Goal: Information Seeking & Learning: Learn about a topic

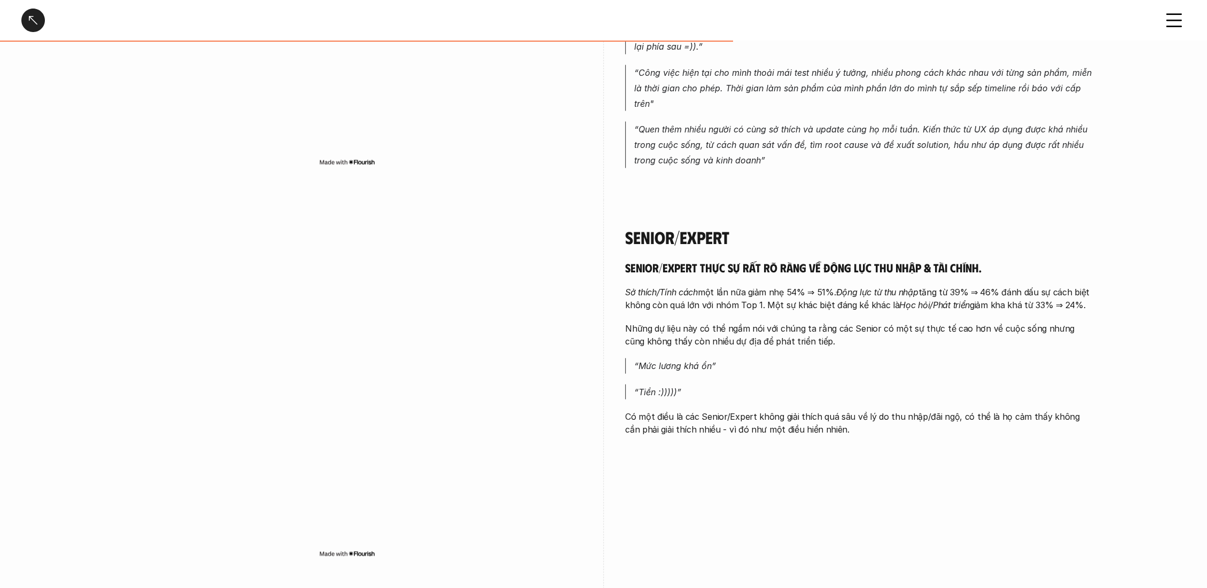
scroll to position [1781, 0]
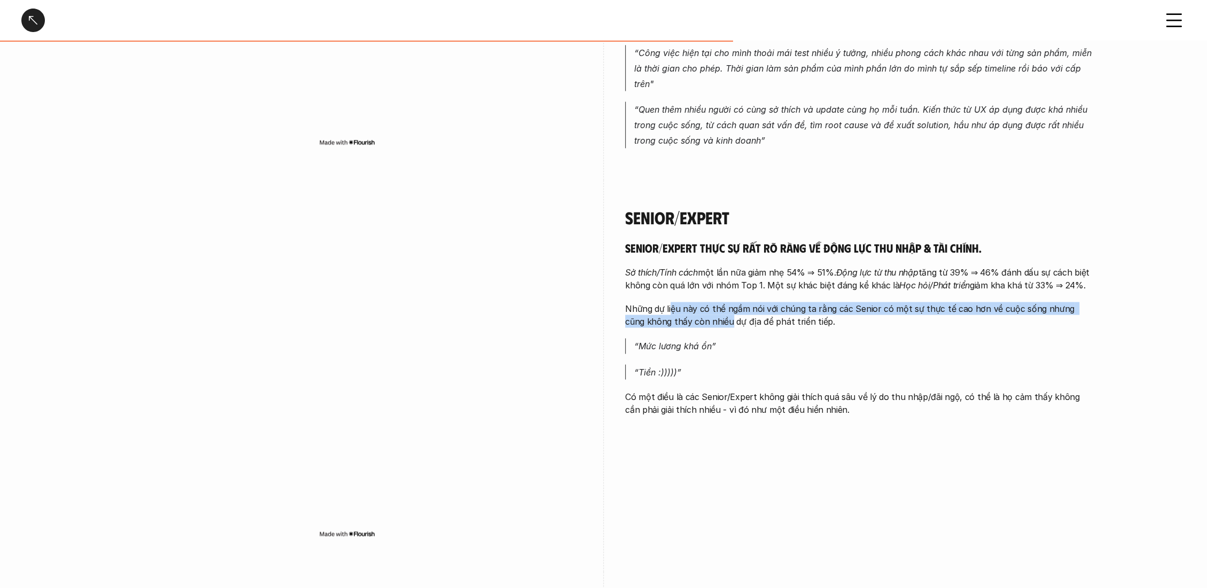
drag, startPoint x: 672, startPoint y: 295, endPoint x: 710, endPoint y: 312, distance: 41.4
click at [710, 312] on p "Những dự liệu này có thể ngầm nói với chúng ta rằng các Senior có một sự thực t…" at bounding box center [860, 315] width 470 height 26
click at [703, 305] on p "Những dự liệu này có thể ngầm nói với chúng ta rằng các Senior có một sự thực t…" at bounding box center [860, 315] width 470 height 26
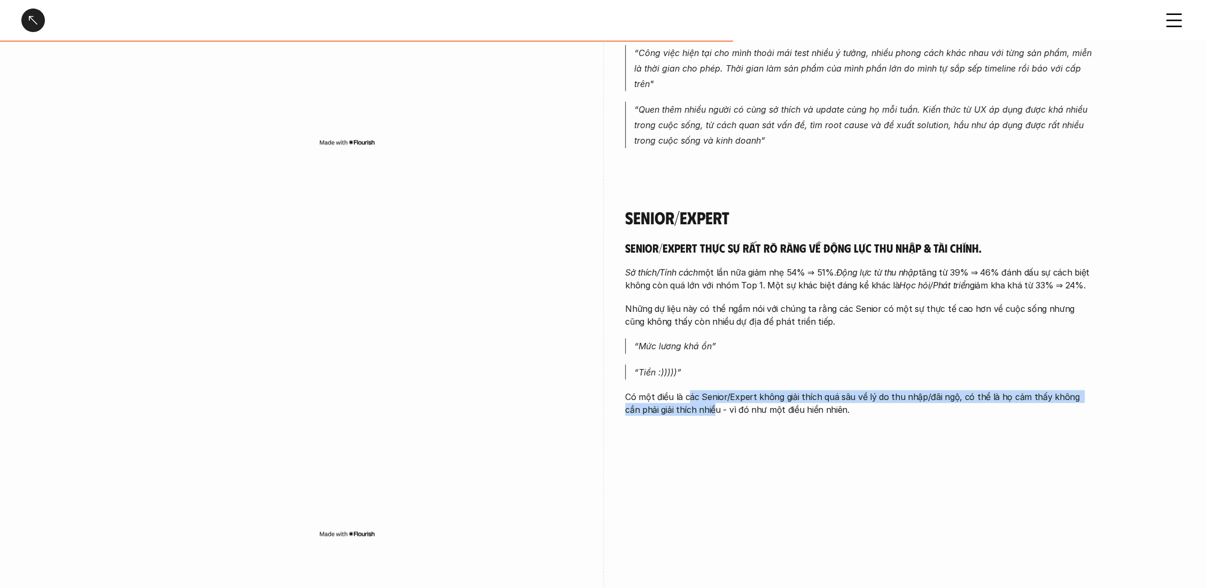
drag, startPoint x: 686, startPoint y: 384, endPoint x: 699, endPoint y: 402, distance: 22.2
click at [699, 402] on p "Có một điều là các Senior/Expert không giải thích quá sâu về lý do thu nhập/đãi…" at bounding box center [860, 403] width 470 height 26
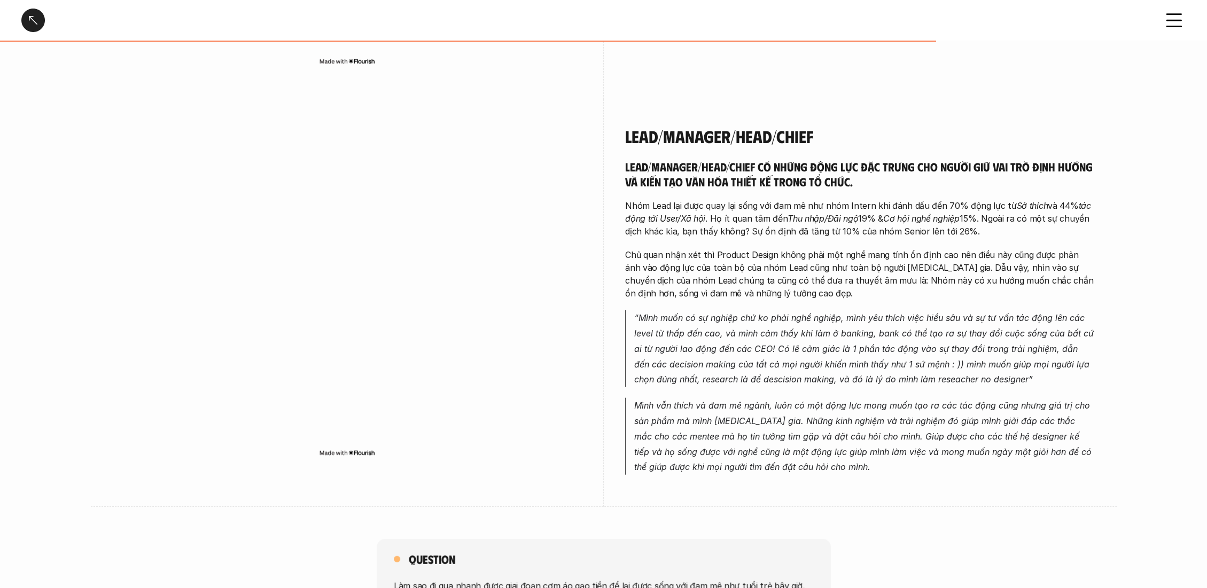
scroll to position [2256, 0]
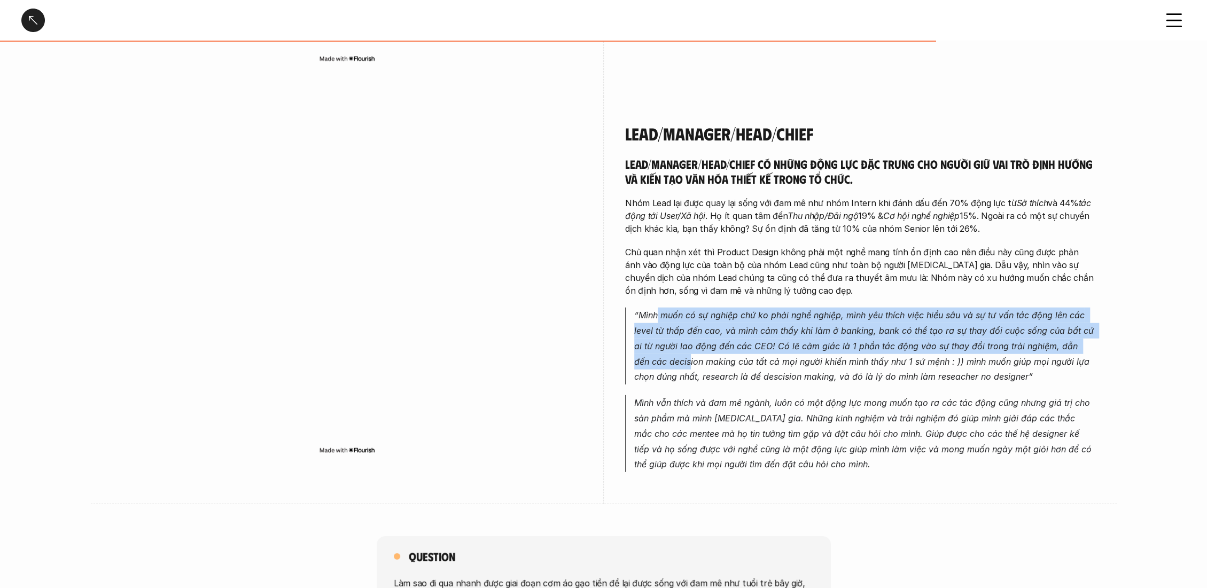
drag, startPoint x: 659, startPoint y: 294, endPoint x: 674, endPoint y: 352, distance: 60.1
click at [674, 352] on p "“Mình muốn có sự nghiệp chứ ko phải nghề nghiệp, mình yêu thích việc hiểu sâu v…" at bounding box center [864, 346] width 461 height 77
click at [674, 352] on em "“Mình muốn có sự nghiệp chứ ko phải nghề nghiệp, mình yêu thích việc hiểu sâu v…" at bounding box center [865, 346] width 462 height 72
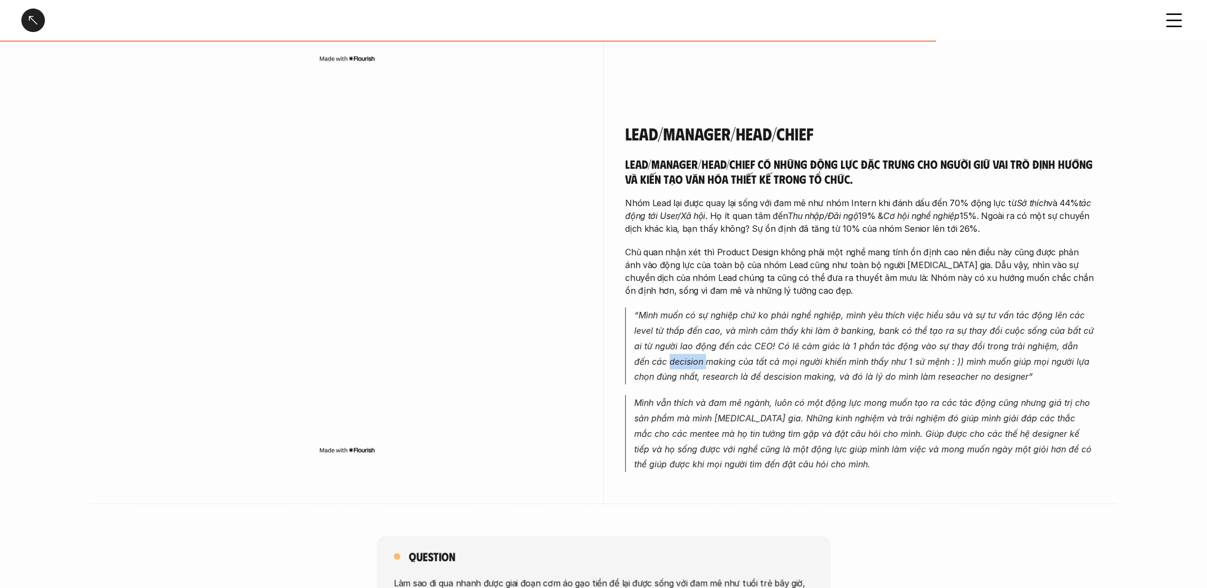
click at [674, 352] on em "“Mình muốn có sự nghiệp chứ ko phải nghề nghiệp, mình yêu thích việc hiểu sâu v…" at bounding box center [865, 346] width 462 height 72
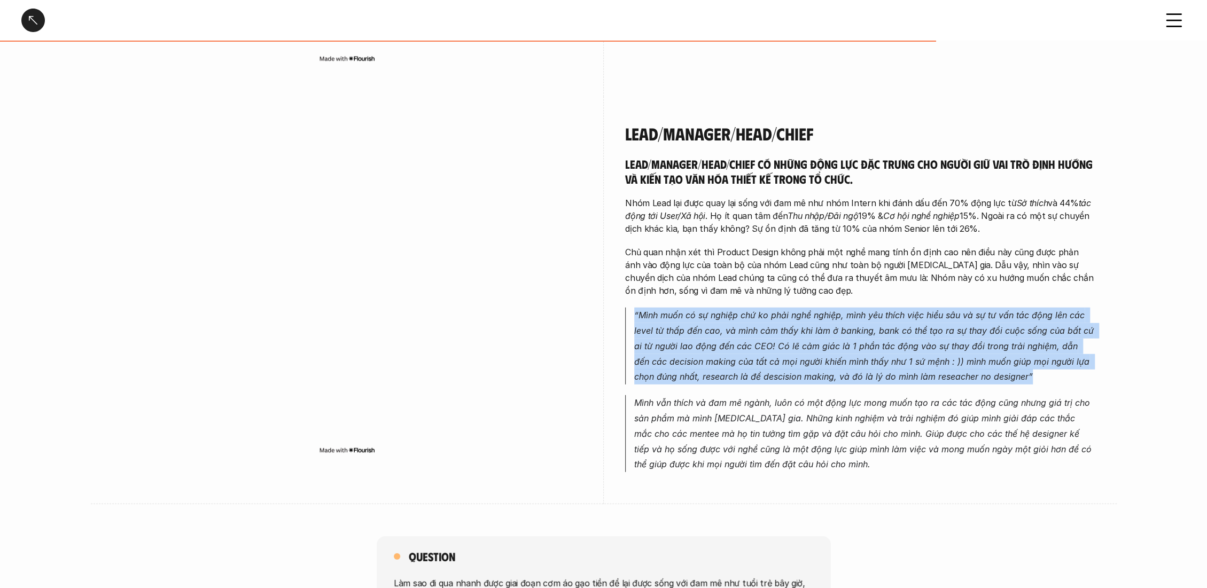
click at [674, 352] on em "“Mình muốn có sự nghiệp chứ ko phải nghề nghiệp, mình yêu thích việc hiểu sâu v…" at bounding box center [865, 346] width 462 height 72
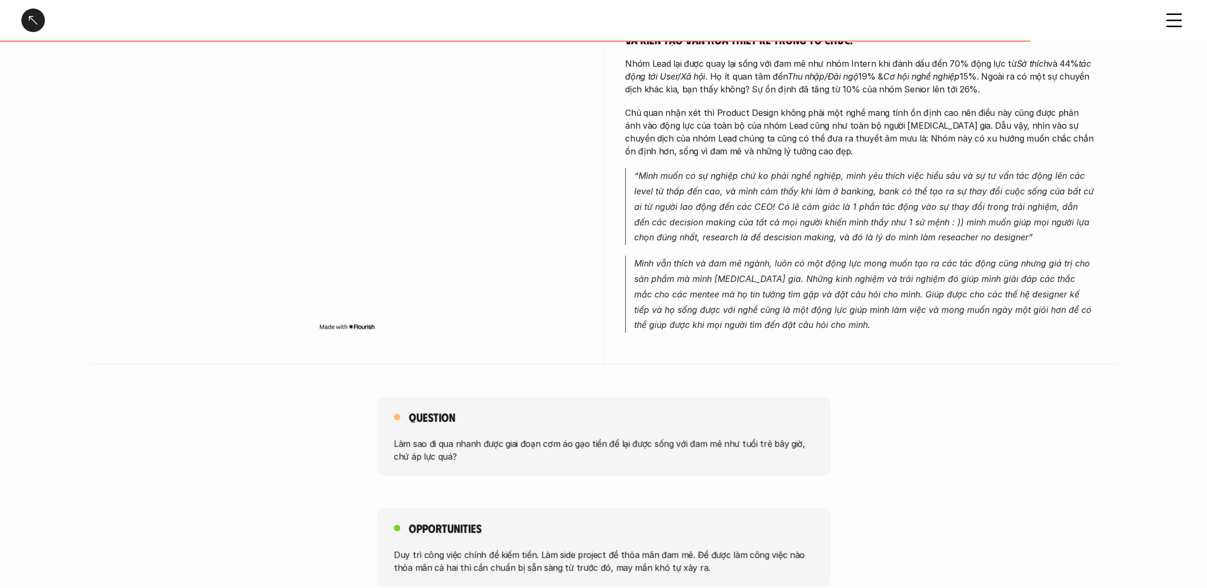
scroll to position [2493, 0]
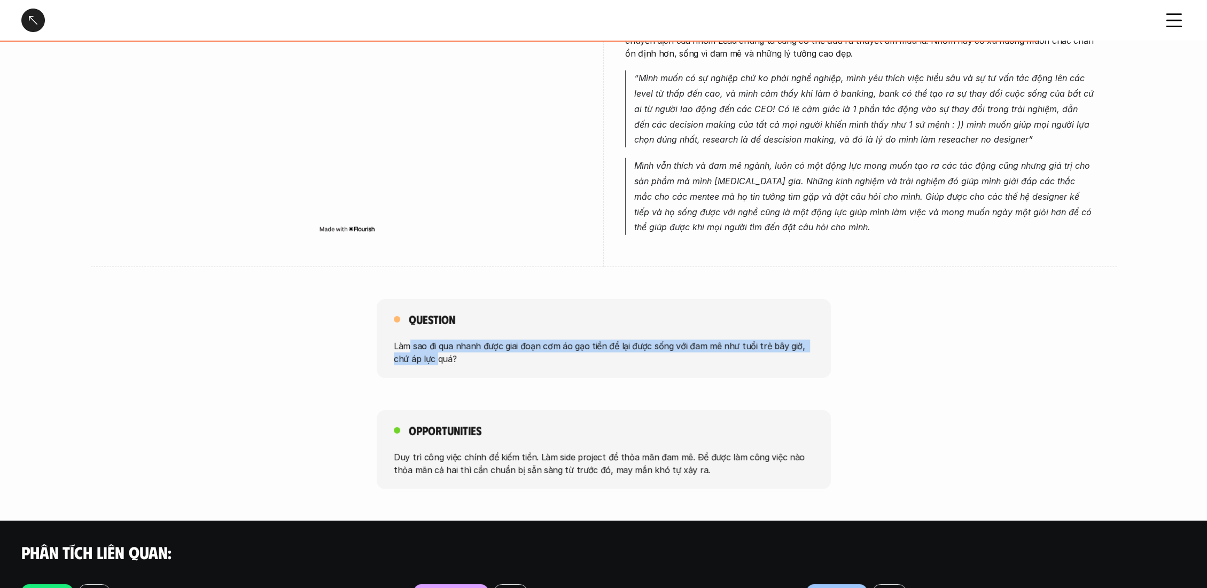
drag, startPoint x: 408, startPoint y: 327, endPoint x: 421, endPoint y: 350, distance: 26.1
click at [421, 350] on p "Làm sao đi qua nhanh được giai đoạn cơm áo gạo tiền để lại được sống với đam mê…" at bounding box center [604, 353] width 420 height 26
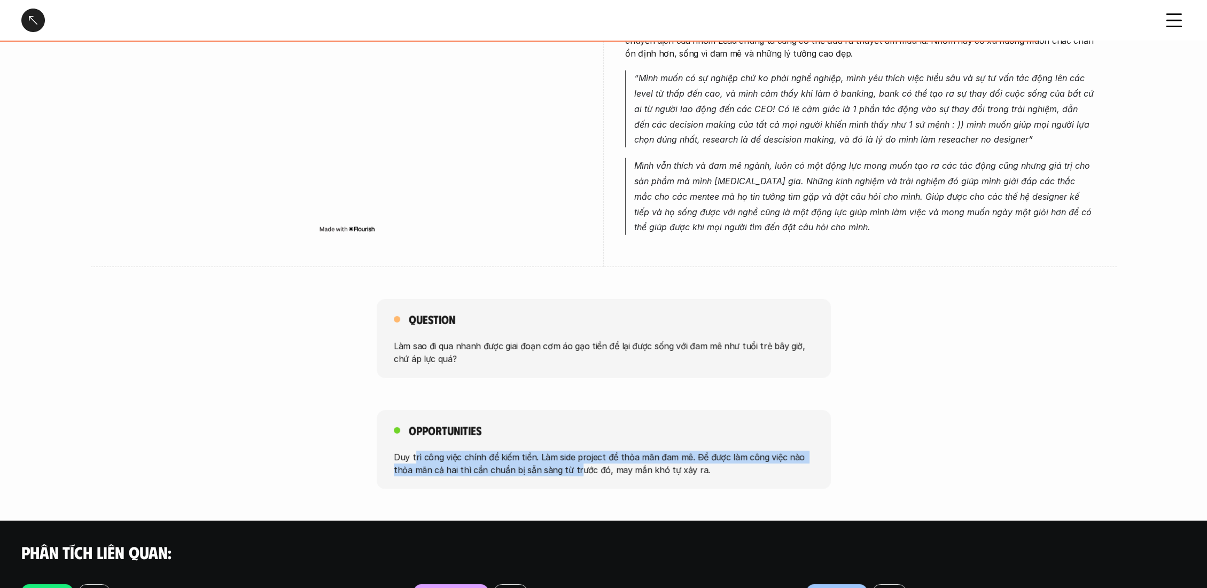
drag, startPoint x: 415, startPoint y: 441, endPoint x: 573, endPoint y: 467, distance: 160.2
click at [573, 467] on div "Opportunities Duy trì công việc chính để kiếm tiền. Làm side project để thỏa mã…" at bounding box center [604, 449] width 454 height 79
drag, startPoint x: 556, startPoint y: 450, endPoint x: 599, endPoint y: 464, distance: 45.6
click at [599, 464] on div "Opportunities Duy trì công việc chính để kiếm tiền. Làm side project để thỏa mã…" at bounding box center [604, 449] width 454 height 79
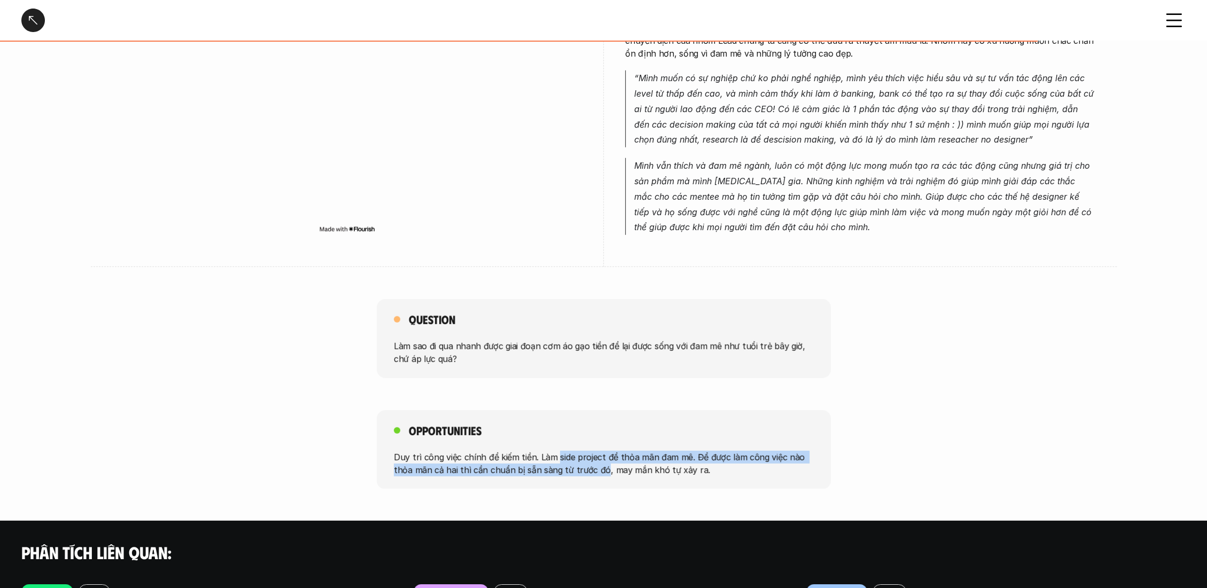
click at [599, 464] on div "Opportunities Duy trì công việc chính để kiếm tiền. Làm side project để thỏa mã…" at bounding box center [604, 449] width 454 height 79
drag, startPoint x: 599, startPoint y: 464, endPoint x: 552, endPoint y: 440, distance: 52.8
click at [552, 440] on div "Opportunities Duy trì công việc chính để kiếm tiền. Làm side project để thỏa mã…" at bounding box center [604, 449] width 454 height 79
click at [538, 461] on p "Duy trì công việc chính để kiếm tiền. Làm side project để thỏa mãn đam mê. Để đ…" at bounding box center [604, 463] width 420 height 26
click at [269, 450] on div "Opportunities Duy trì công việc chính để kiếm tiền. Làm side project để thỏa mã…" at bounding box center [603, 449] width 1207 height 79
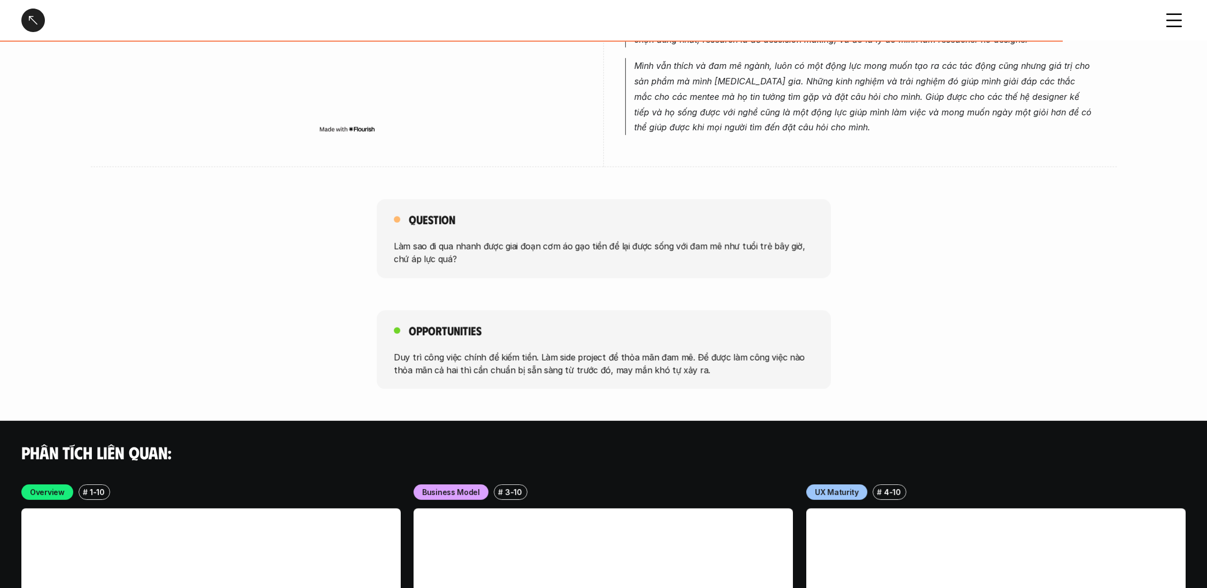
scroll to position [2612, 0]
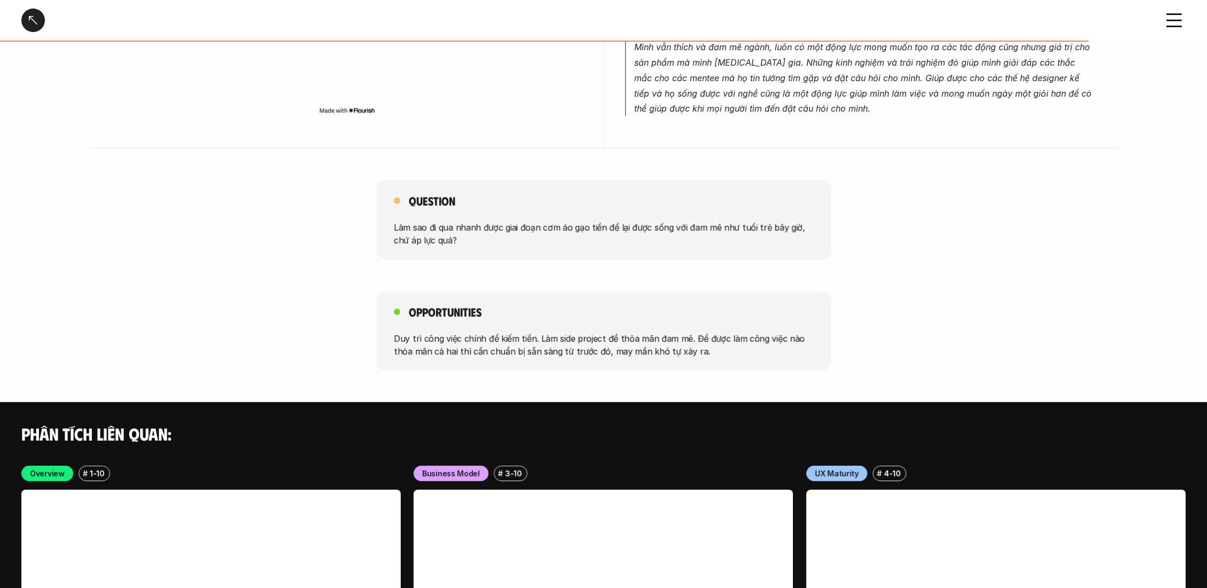
click at [274, 345] on div "Opportunities Duy trì công việc chính để kiếm tiền. Làm side project để thỏa mã…" at bounding box center [603, 331] width 1207 height 79
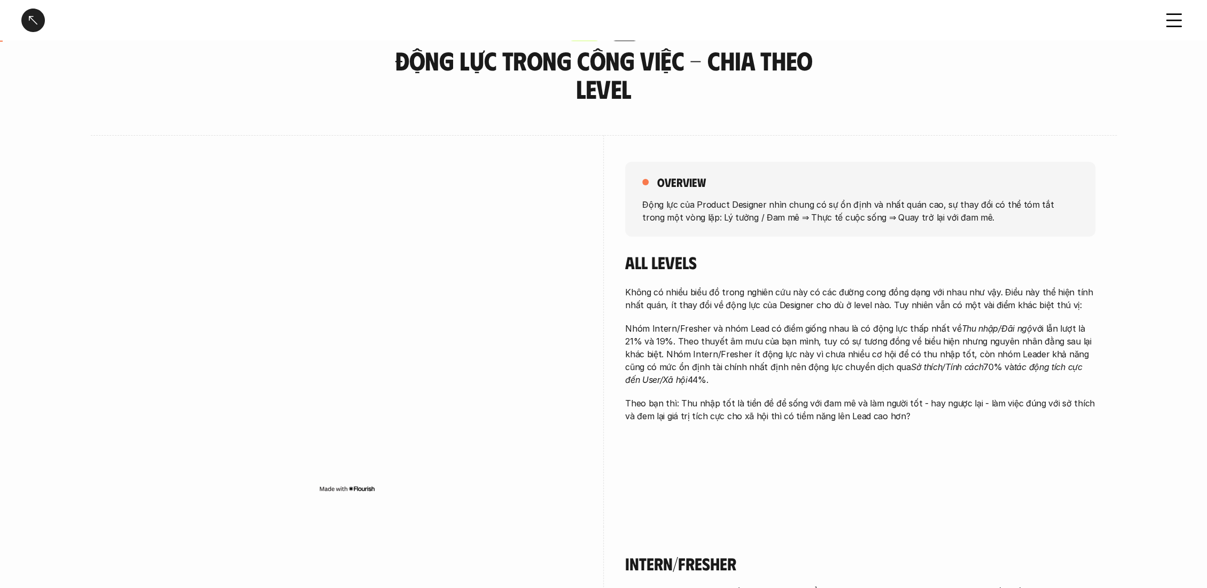
scroll to position [59, 0]
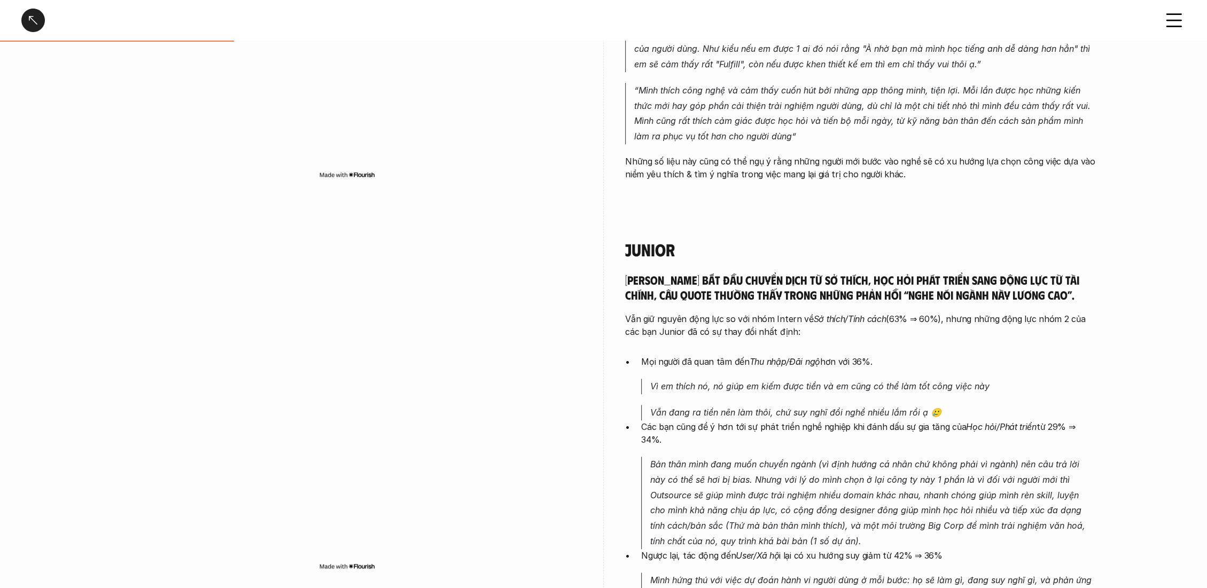
scroll to position [772, 0]
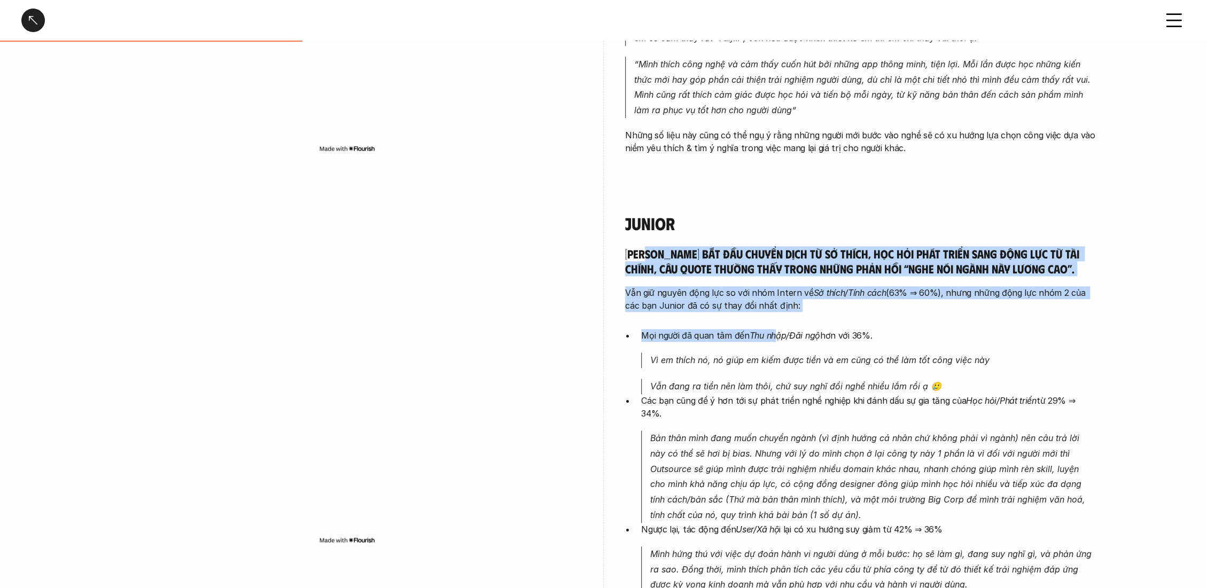
drag, startPoint x: 647, startPoint y: 247, endPoint x: 778, endPoint y: 326, distance: 152.5
click at [778, 326] on div "[PERSON_NAME] bắt đầu chuyển dịch từ sở thích, học hỏi phát triển sang động lực…" at bounding box center [860, 455] width 470 height 419
click at [714, 332] on p "Mọi người đã quan tâm đến Thu nhập/Đãi ngộ hơn với 36%." at bounding box center [868, 335] width 454 height 13
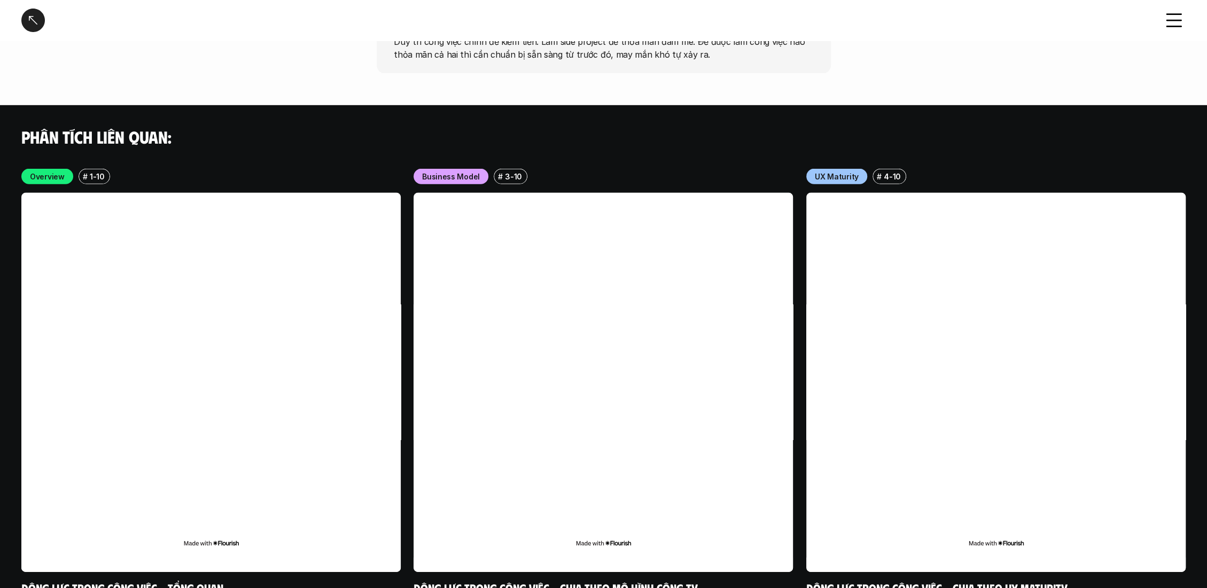
scroll to position [2963, 0]
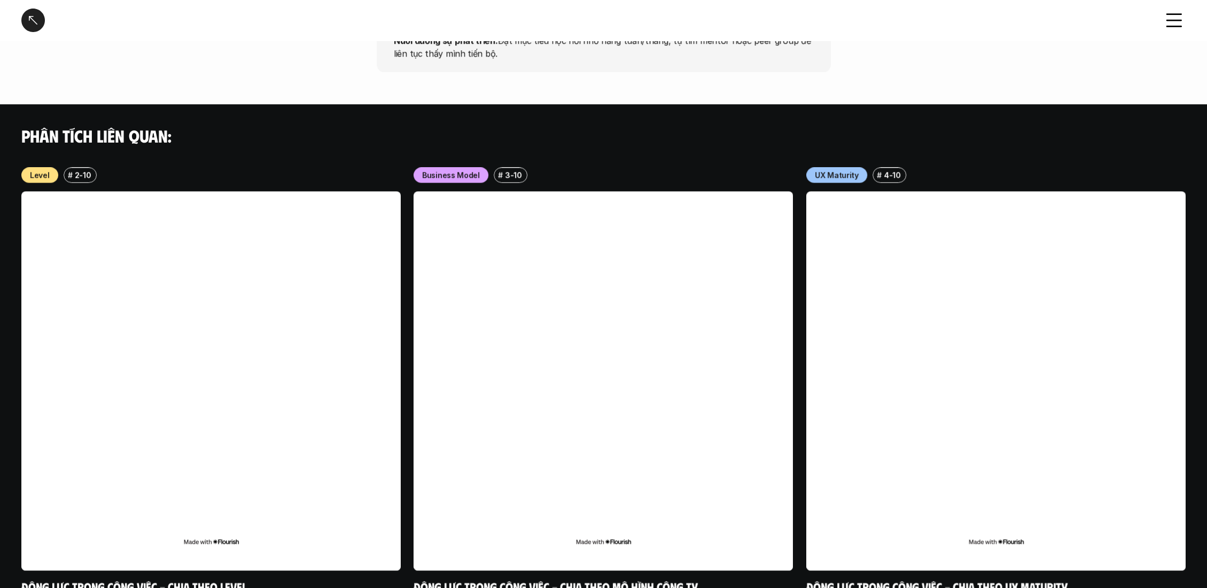
scroll to position [1069, 0]
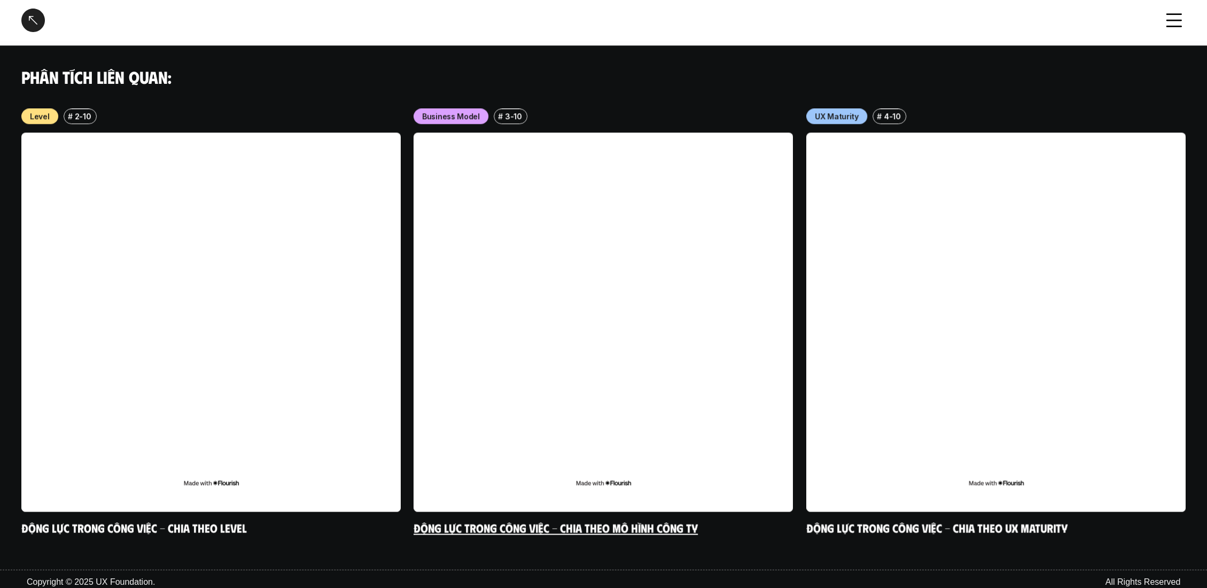
click at [468, 116] on p "Business Model" at bounding box center [451, 116] width 58 height 11
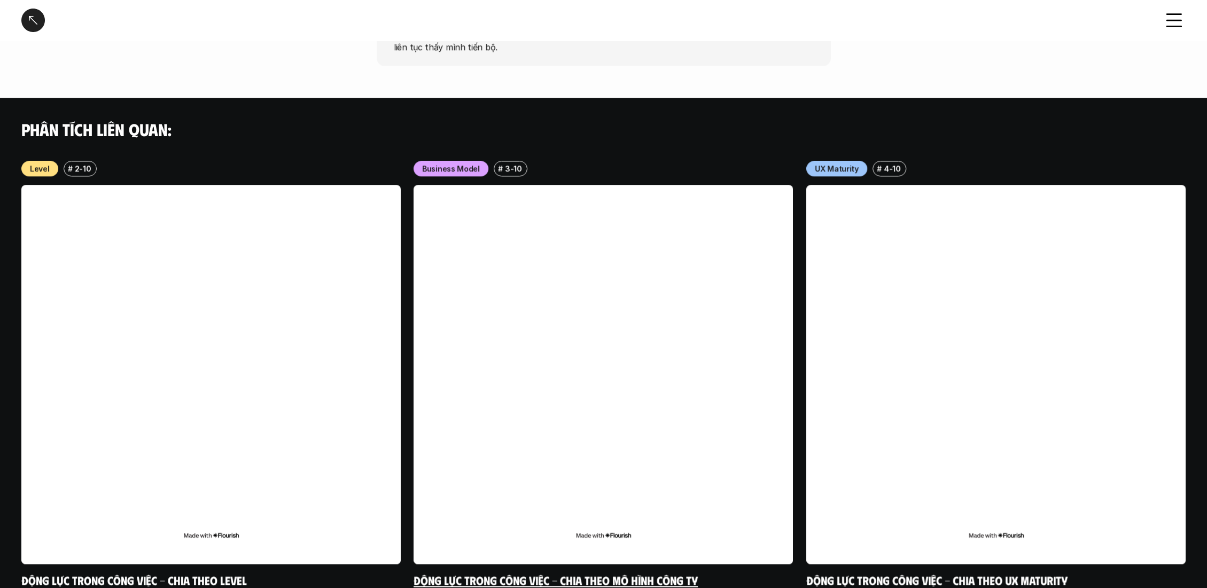
scroll to position [1076, 0]
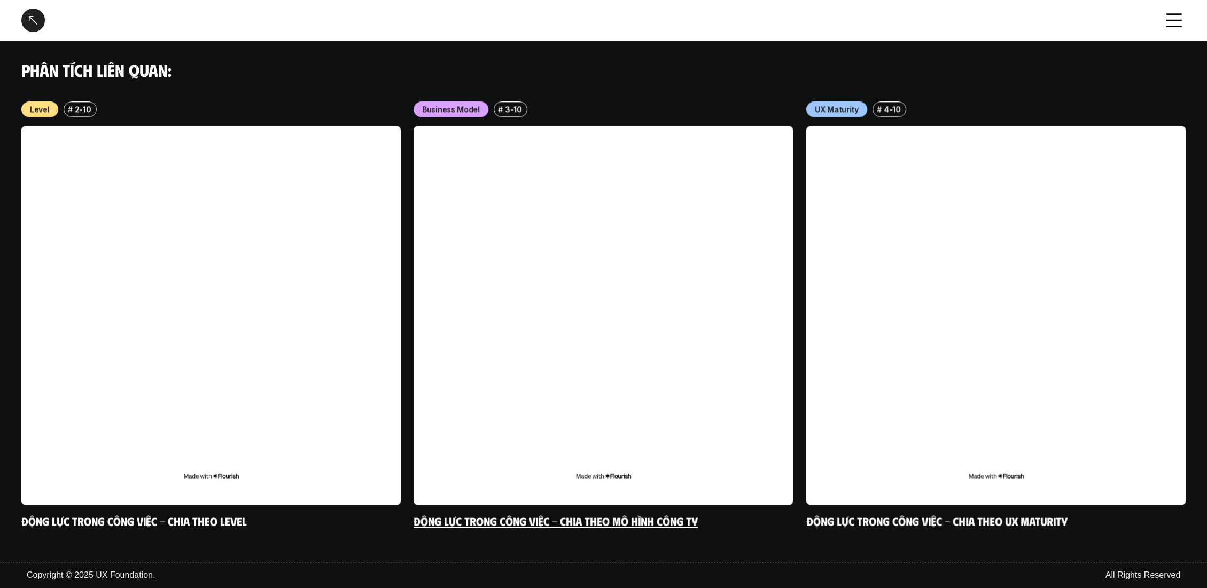
click at [502, 520] on link "Động lực trong công việc - Chia theo mô hình công ty" at bounding box center [556, 521] width 284 height 14
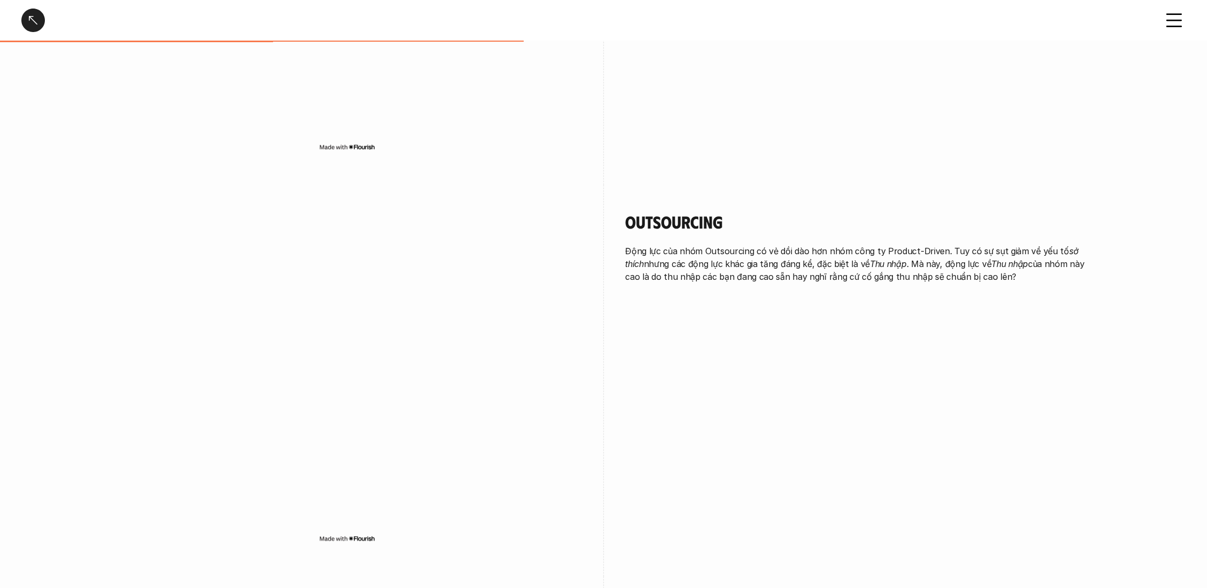
scroll to position [772, 0]
drag, startPoint x: 737, startPoint y: 213, endPoint x: 613, endPoint y: 220, distance: 123.6
click at [613, 220] on div "Outsourcing Động lực của nhóm Outsourcing có vẻ dồi dào hơn nhóm công ty Produc…" at bounding box center [603, 381] width 983 height 392
copy div "Outsourcing"
click at [759, 307] on div "Outsourcing Động lực của nhóm Outsourcing có vẻ dồi dào hơn nhóm công ty Produc…" at bounding box center [860, 250] width 470 height 130
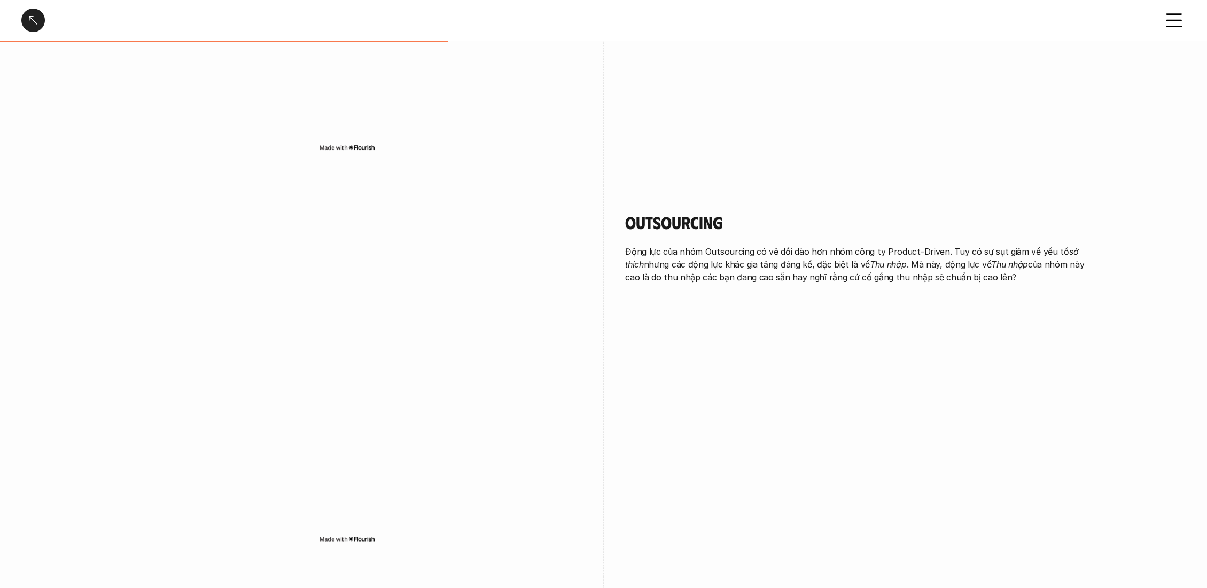
scroll to position [475, 0]
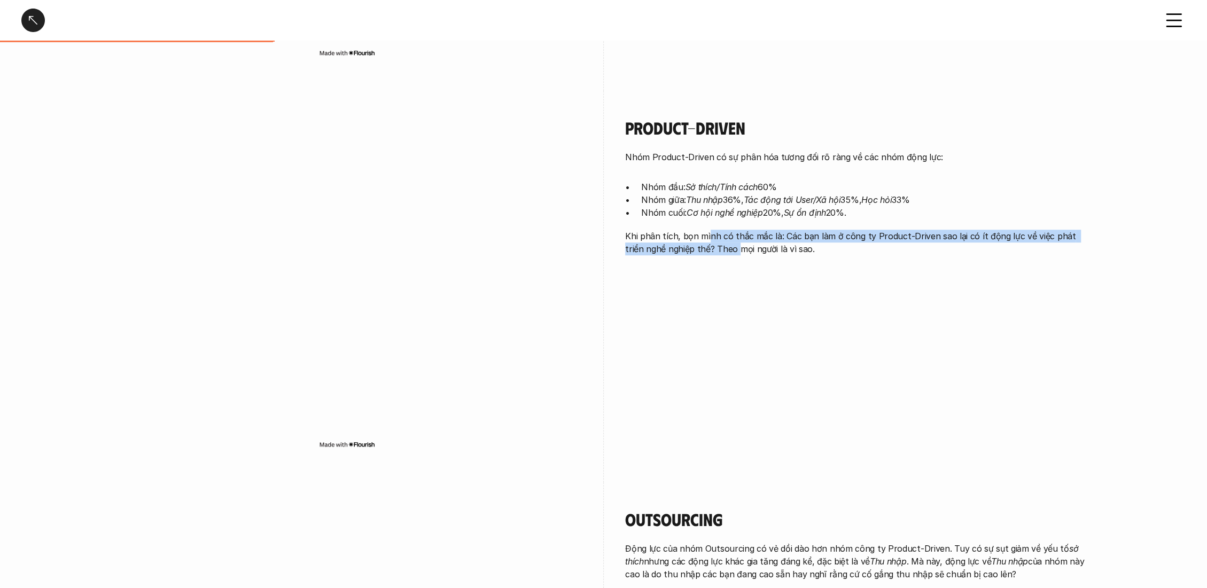
drag, startPoint x: 706, startPoint y: 233, endPoint x: 717, endPoint y: 243, distance: 14.7
click at [717, 243] on p "Khi phân tích, bọn mình có thắc mắc là: Các bạn làm ở công ty Product-Driven sa…" at bounding box center [860, 243] width 470 height 26
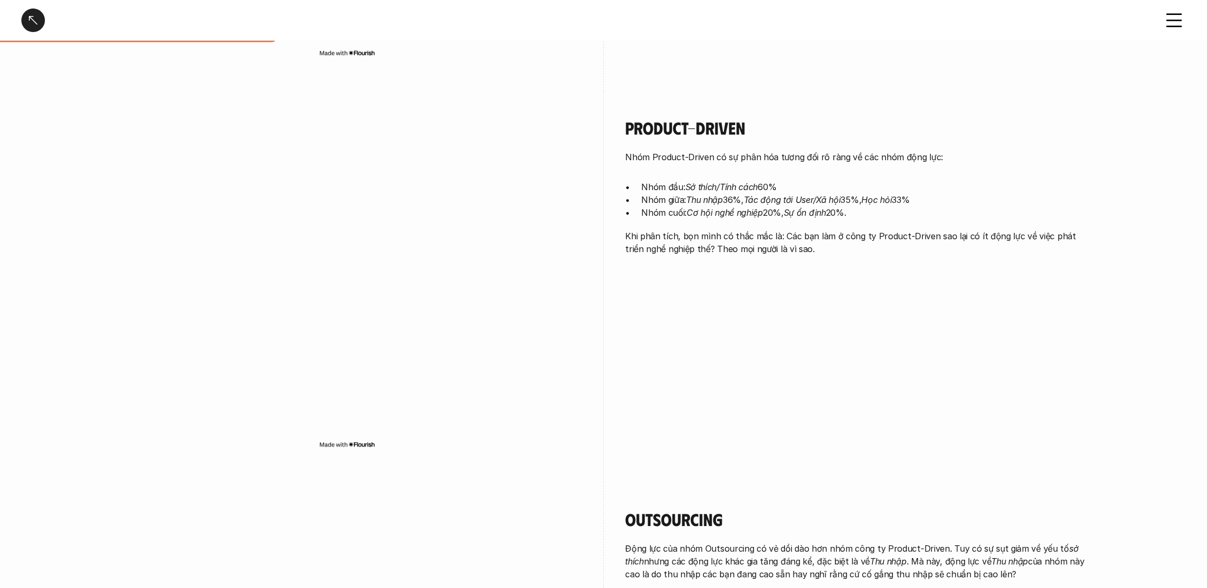
click at [717, 243] on p "Khi phân tích, bọn mình có thắc mắc là: Các bạn làm ở công ty Product-Driven sa…" at bounding box center [860, 243] width 470 height 26
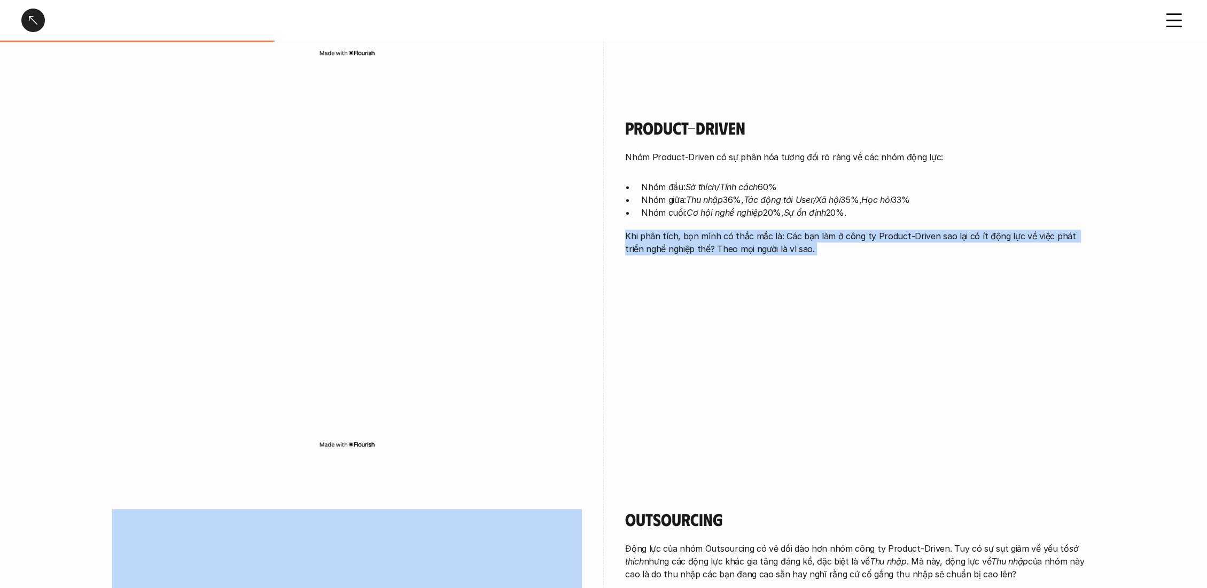
click at [717, 243] on p "Khi phân tích, bọn mình có thắc mắc là: Các bạn làm ở công ty Product-Driven sa…" at bounding box center [860, 243] width 470 height 26
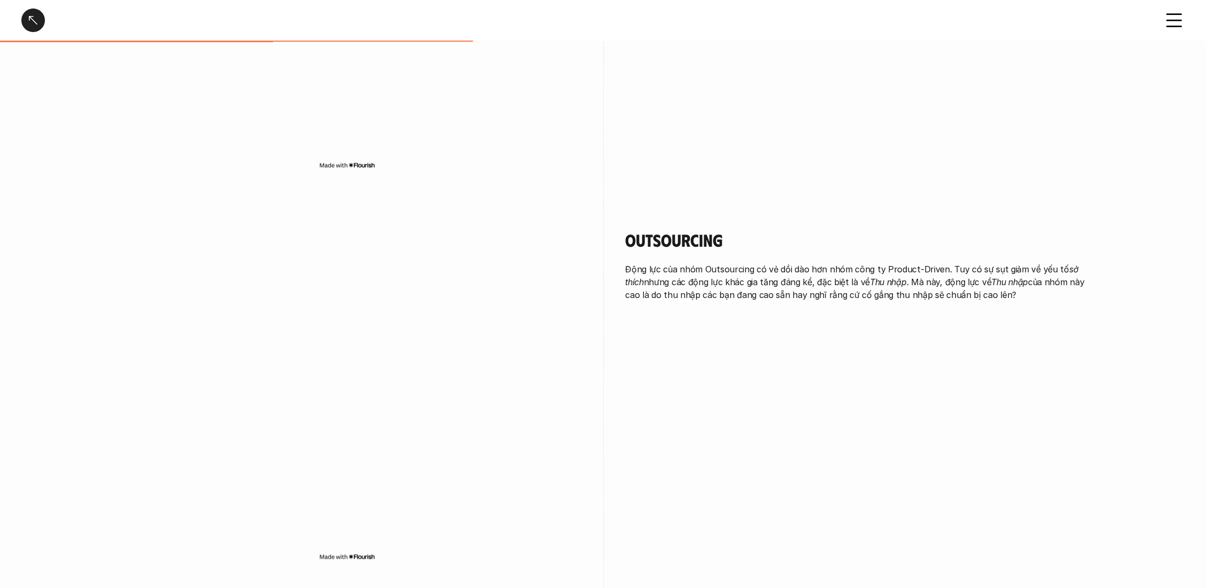
scroll to position [772, 0]
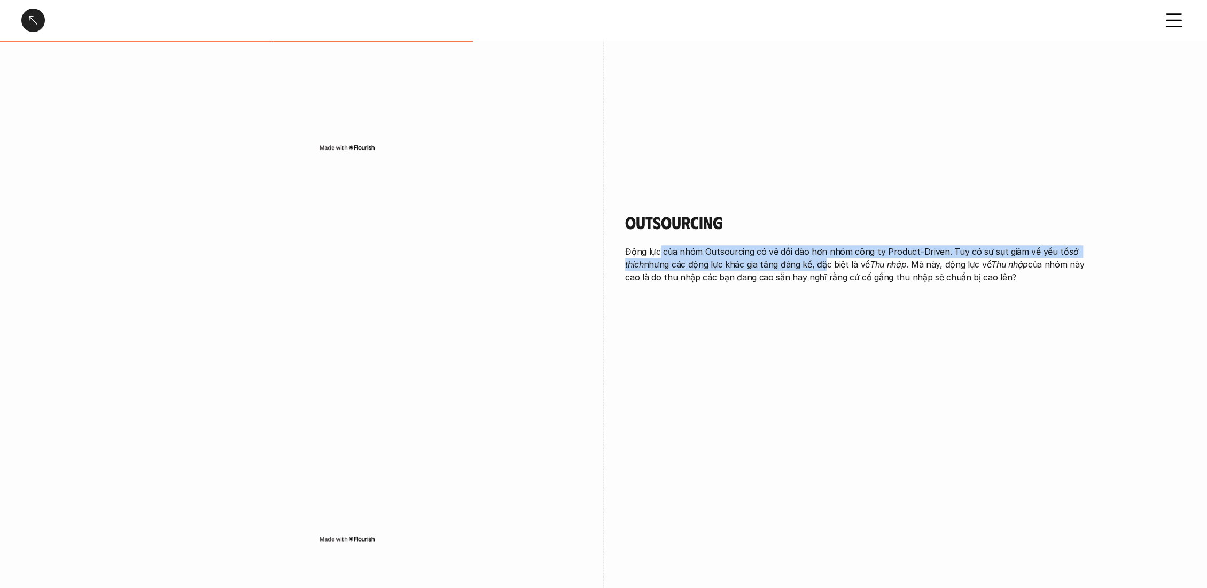
drag, startPoint x: 661, startPoint y: 245, endPoint x: 799, endPoint y: 269, distance: 140.0
click at [799, 269] on p "Động lực của nhóm Outsourcing có vẻ dồi dào hơn nhóm công ty Product-Driven. Tu…" at bounding box center [860, 264] width 470 height 38
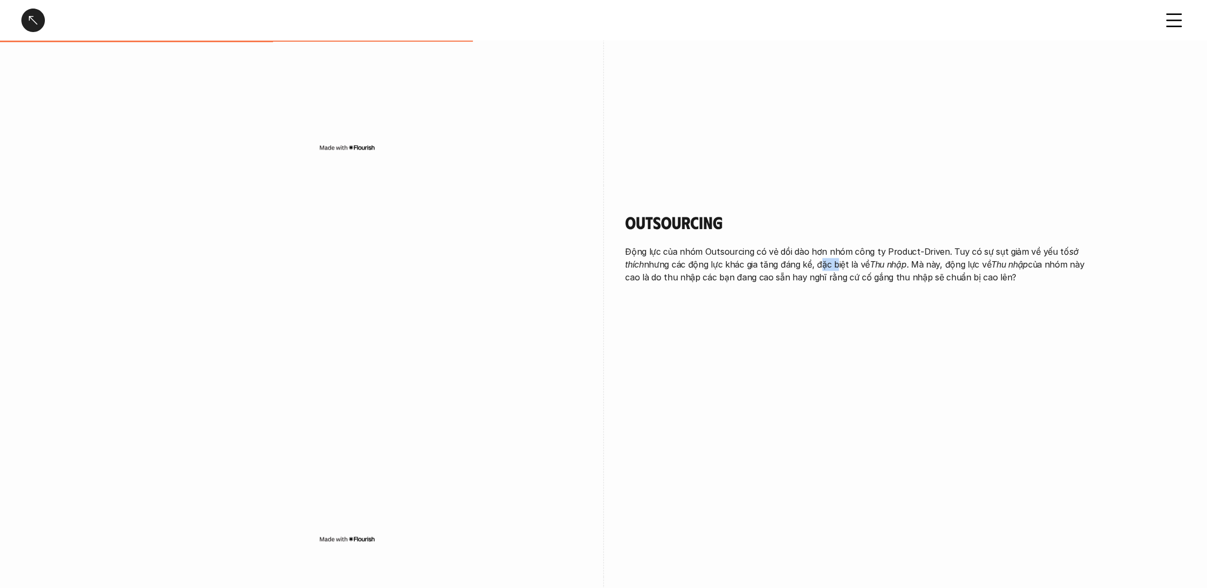
click at [799, 269] on p "Động lực của nhóm Outsourcing có vẻ dồi dào hơn nhóm công ty Product-Driven. Tu…" at bounding box center [860, 264] width 470 height 38
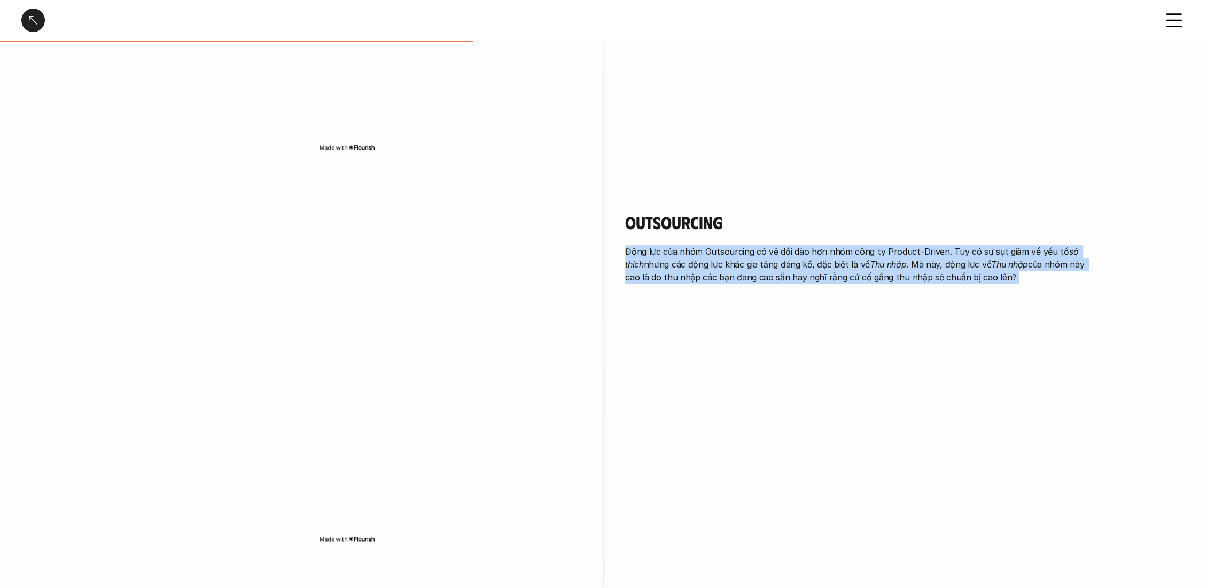
click at [799, 269] on p "Động lực của nhóm Outsourcing có vẻ dồi dào hơn nhóm công ty Product-Driven. Tu…" at bounding box center [860, 264] width 470 height 38
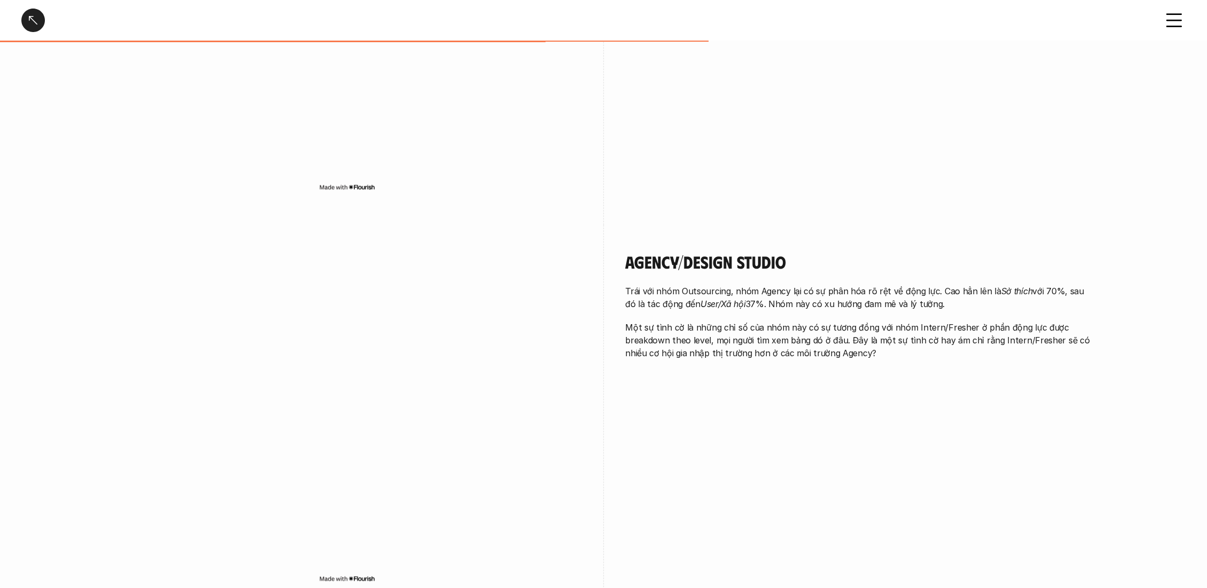
scroll to position [1128, 0]
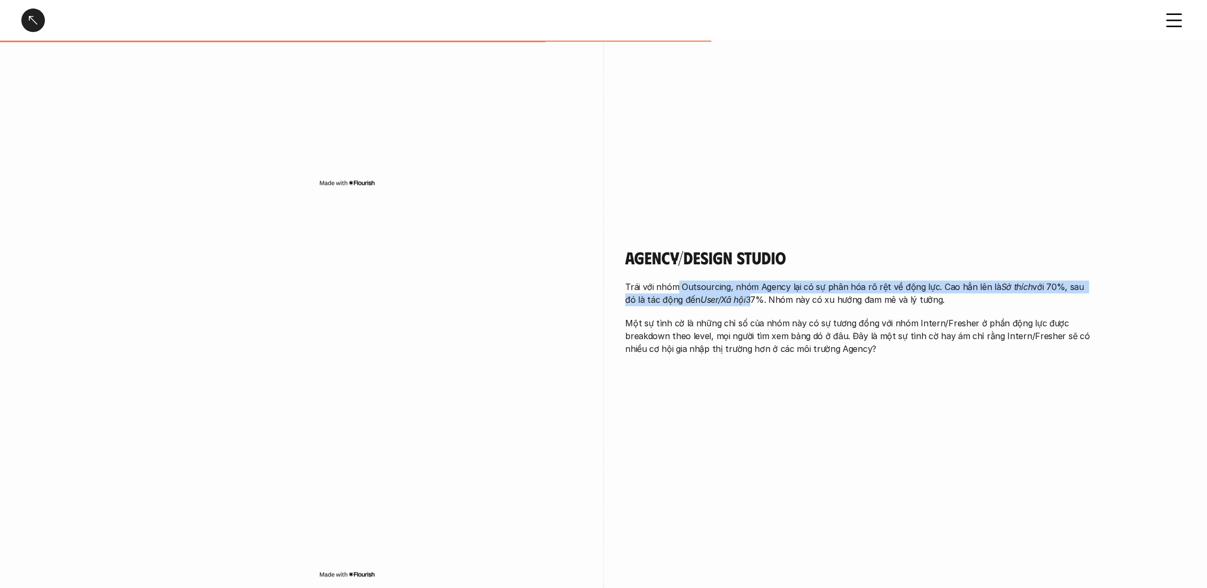
drag, startPoint x: 677, startPoint y: 290, endPoint x: 738, endPoint y: 296, distance: 61.3
click at [738, 296] on p "Trái với nhóm Outsourcing, nhóm Agency lại có sự phân hóa rõ rệt về động lực. C…" at bounding box center [860, 294] width 470 height 26
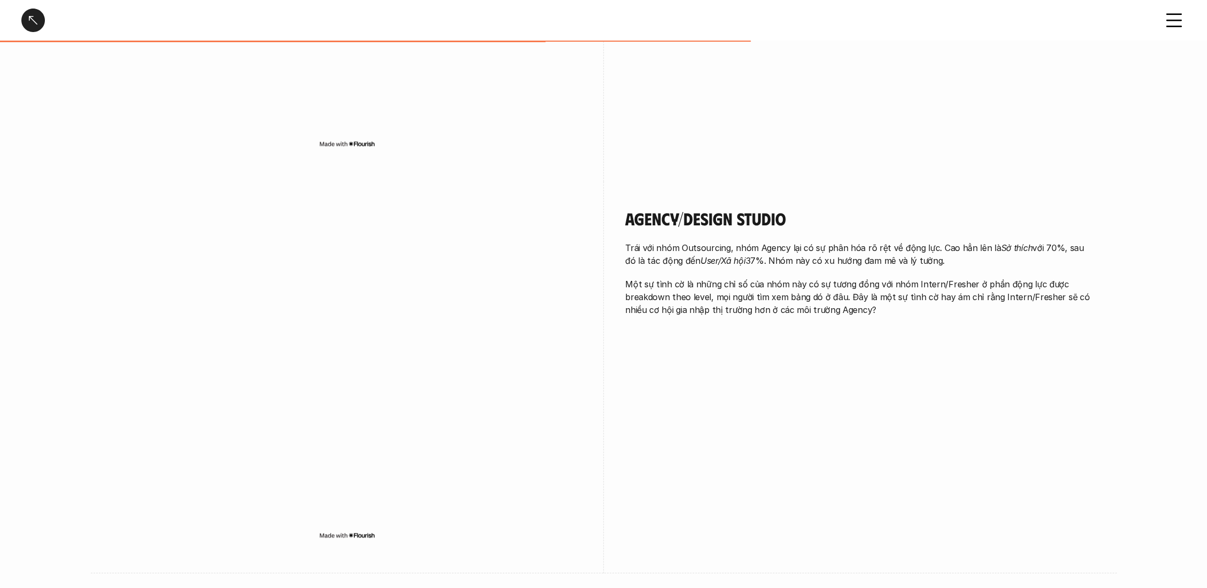
scroll to position [1187, 0]
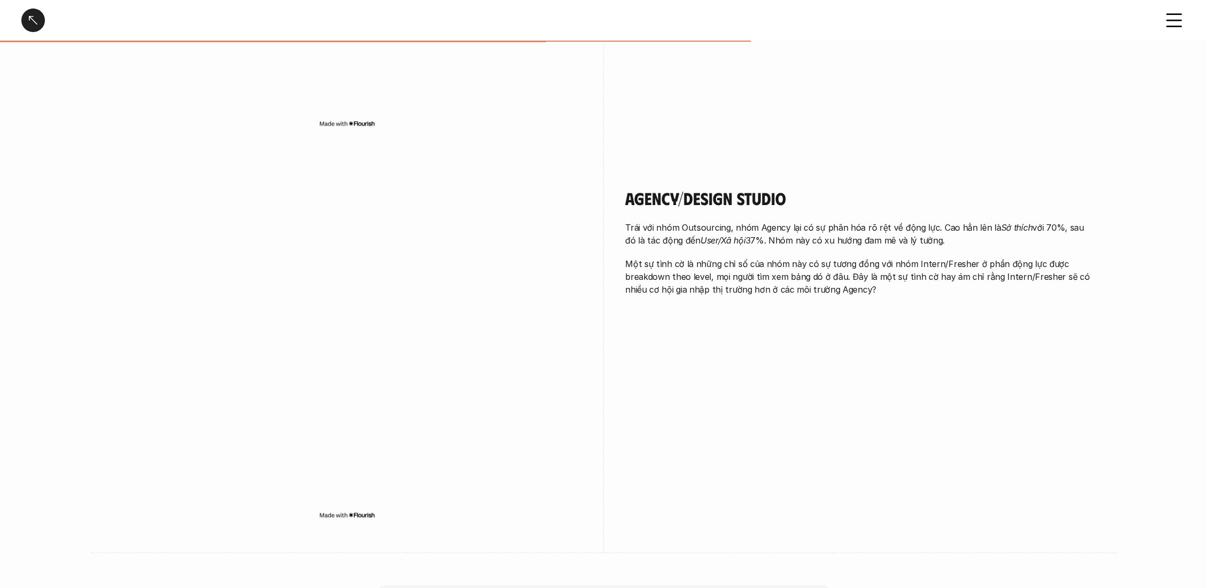
click at [738, 296] on div "Agency/Design Studio Trái với nhóm Outsourcing, nhóm Agency lại có sự phân hóa …" at bounding box center [860, 244] width 470 height 167
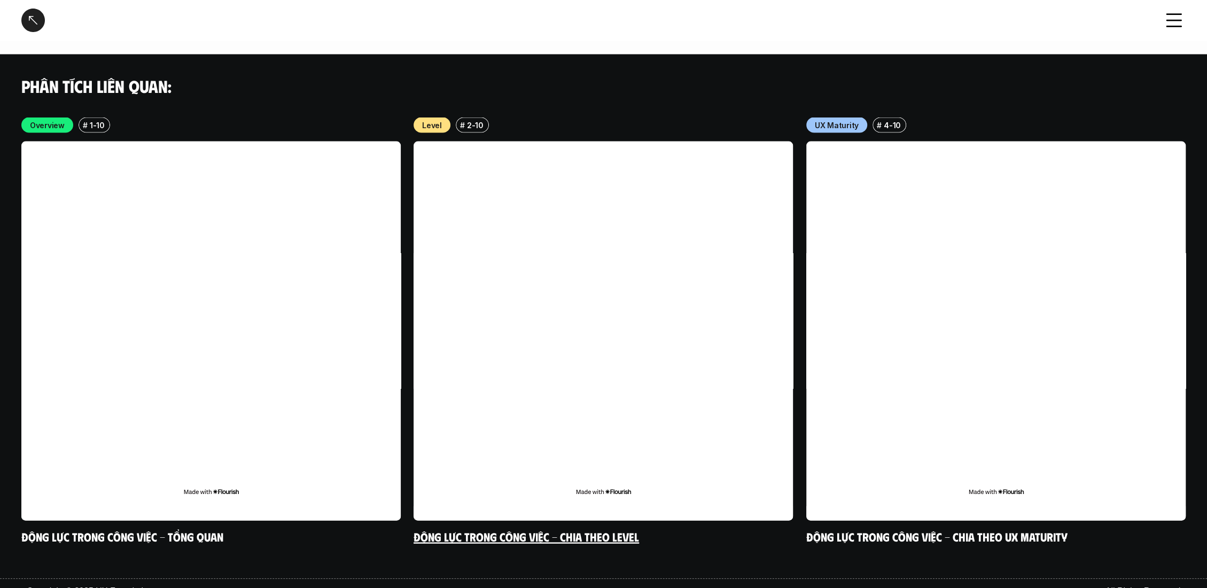
scroll to position [1941, 0]
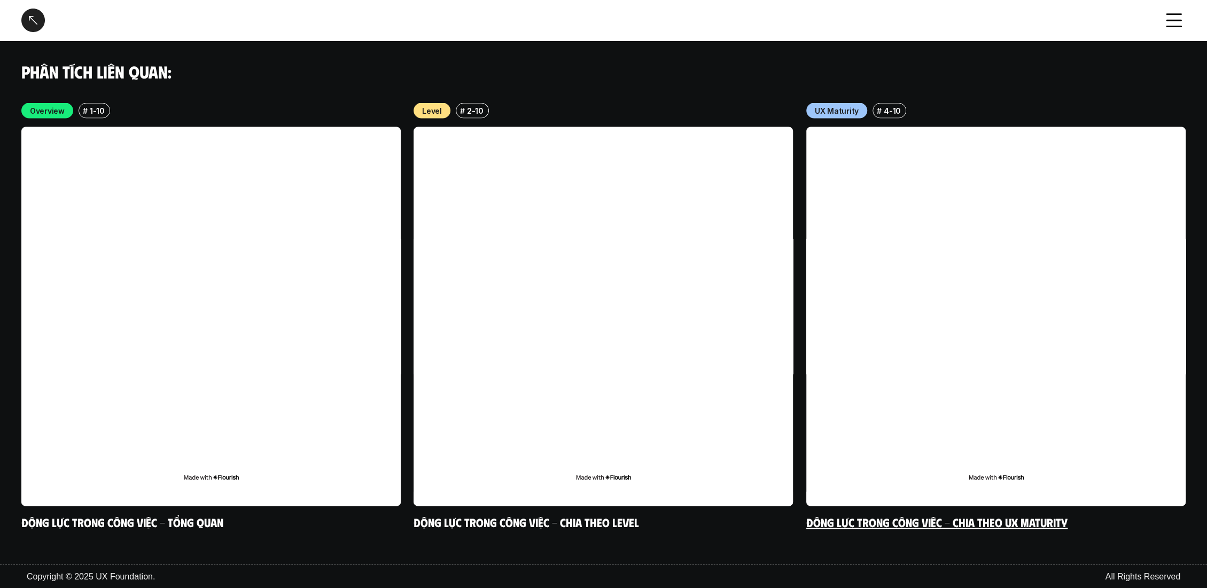
click at [907, 519] on link "Động lực trong công việc - Chia theo UX Maturity" at bounding box center [936, 522] width 261 height 14
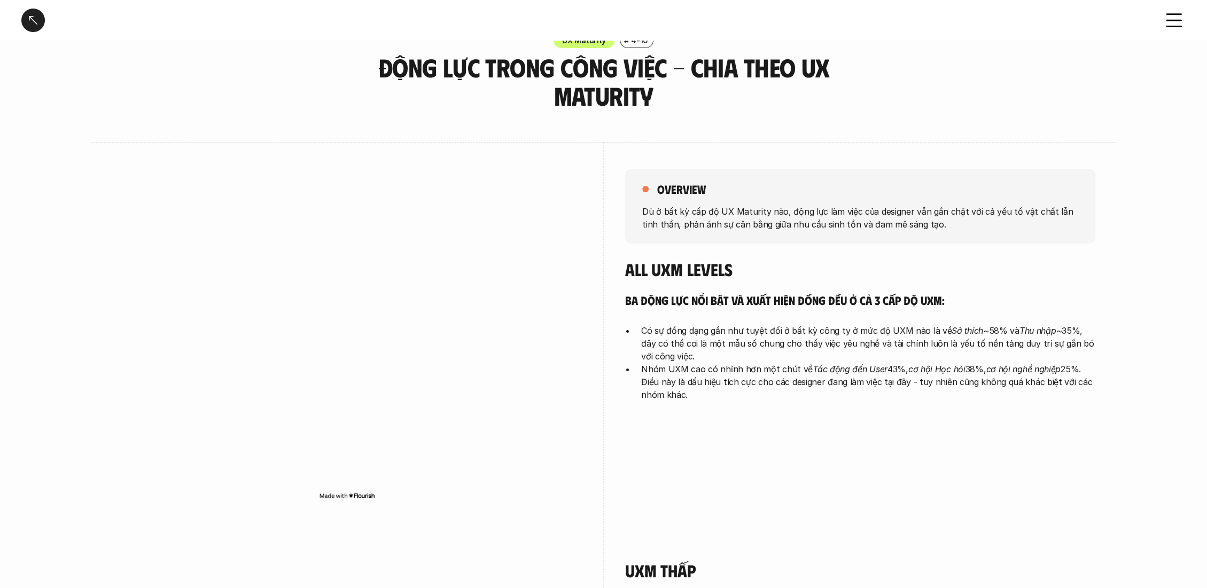
scroll to position [59, 0]
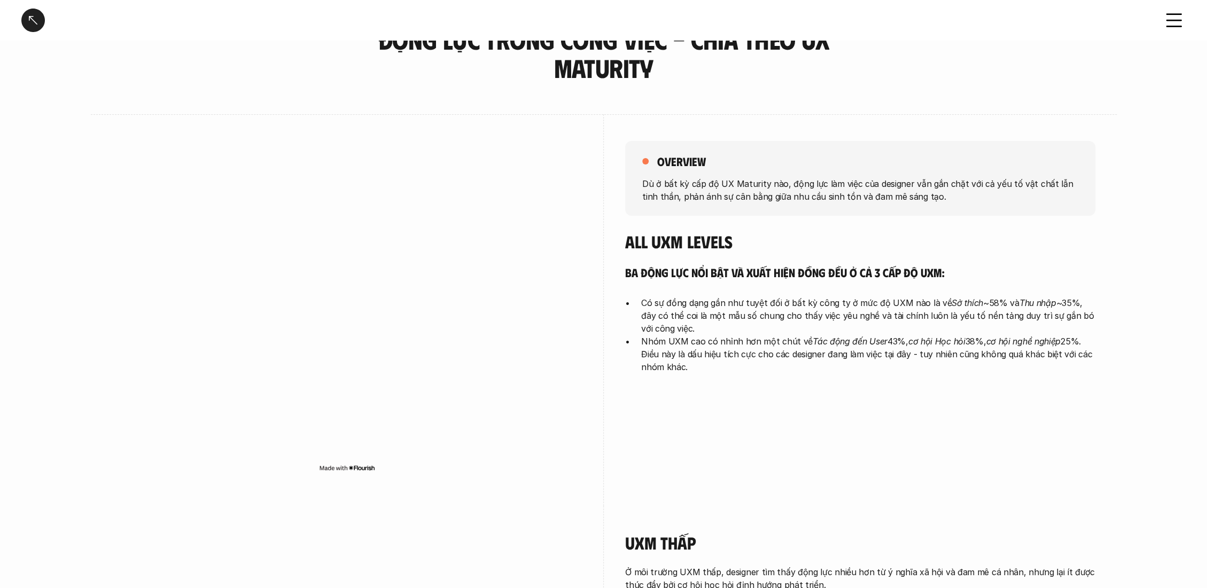
click at [750, 351] on p "Nhóm UXM cao có nhỉnh hơn một chút về Tác động đến User 43%, cơ hội Học hỏi 38%…" at bounding box center [868, 354] width 454 height 38
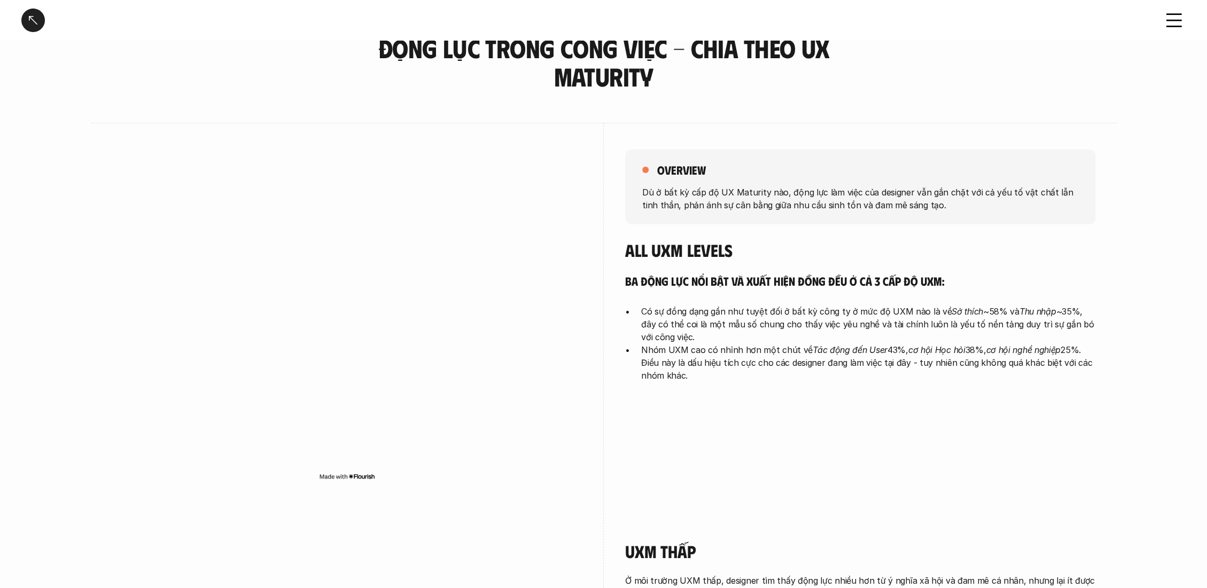
scroll to position [0, 0]
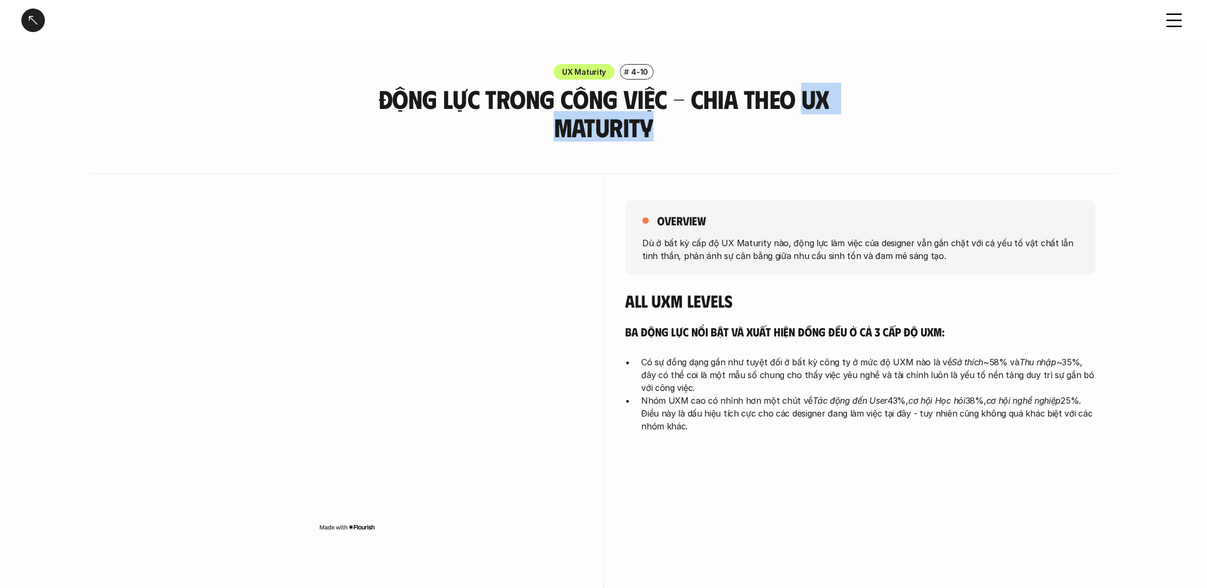
drag, startPoint x: 662, startPoint y: 134, endPoint x: 805, endPoint y: 106, distance: 145.8
click at [805, 106] on h3 "Động lực trong công việc - Chia theo UX Maturity" at bounding box center [604, 113] width 454 height 57
copy h3 "UX Maturity"
click at [702, 300] on h4 "All UXM levels" at bounding box center [860, 301] width 470 height 20
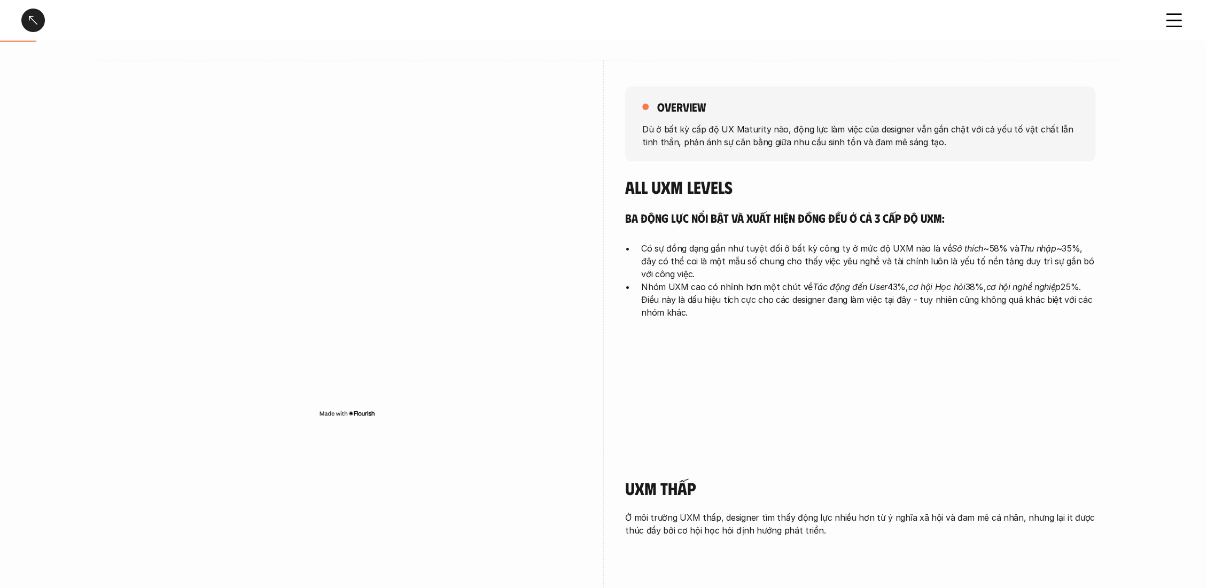
scroll to position [119, 0]
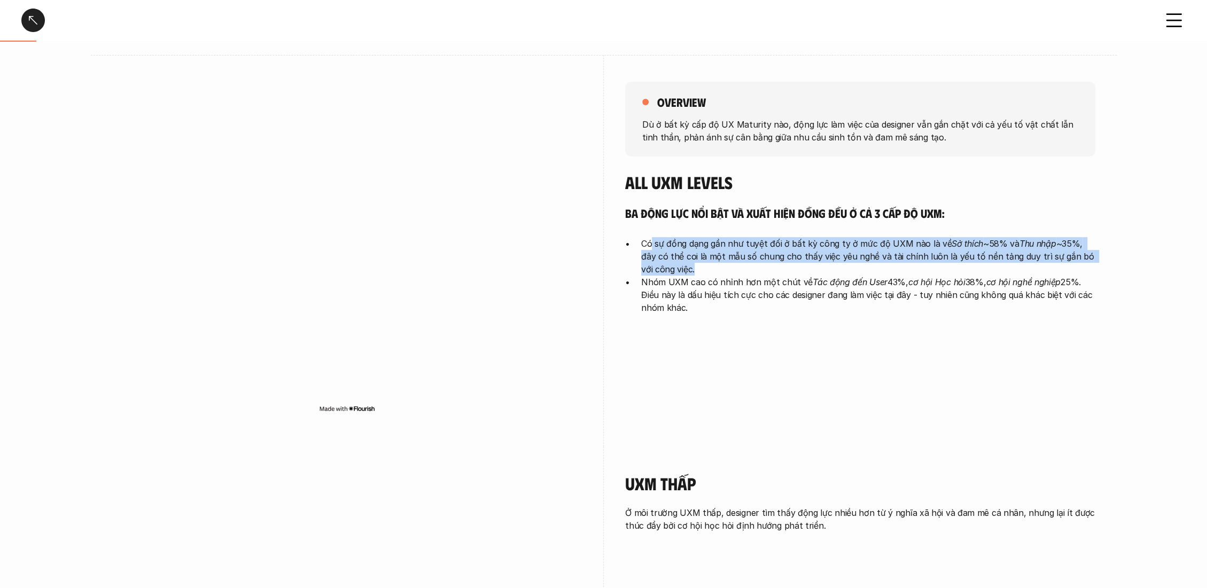
drag, startPoint x: 651, startPoint y: 241, endPoint x: 680, endPoint y: 268, distance: 39.7
click at [680, 268] on p "Có sự đồng dạng gần như tuyệt đối ở bất kỳ công ty ở mức độ UXM nào là về Sở th…" at bounding box center [868, 256] width 454 height 38
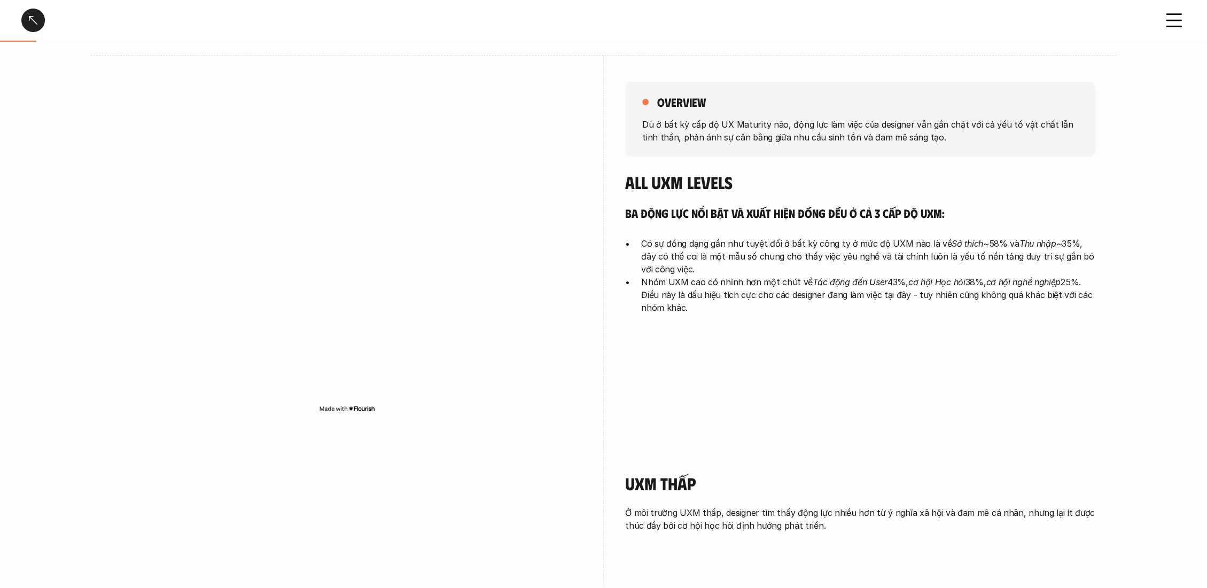
click at [675, 251] on p "Có sự đồng dạng gần như tuyệt đối ở bất kỳ công ty ở mức độ UXM nào là về Sở th…" at bounding box center [868, 256] width 454 height 38
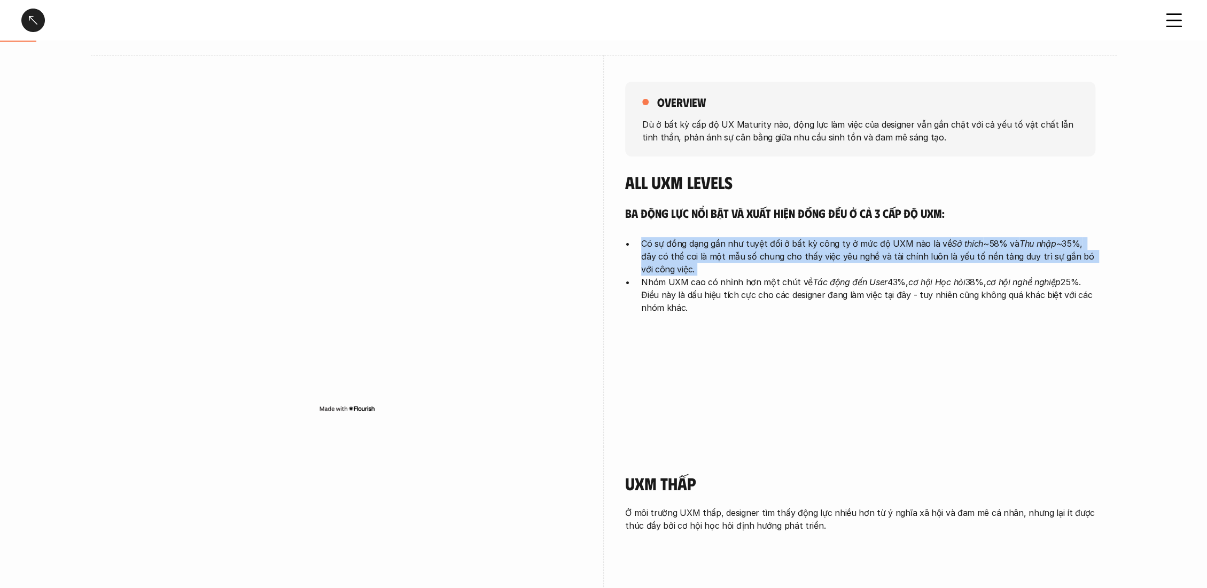
click at [675, 251] on p "Có sự đồng dạng gần như tuyệt đối ở bất kỳ công ty ở mức độ UXM nào là về Sở th…" at bounding box center [868, 256] width 454 height 38
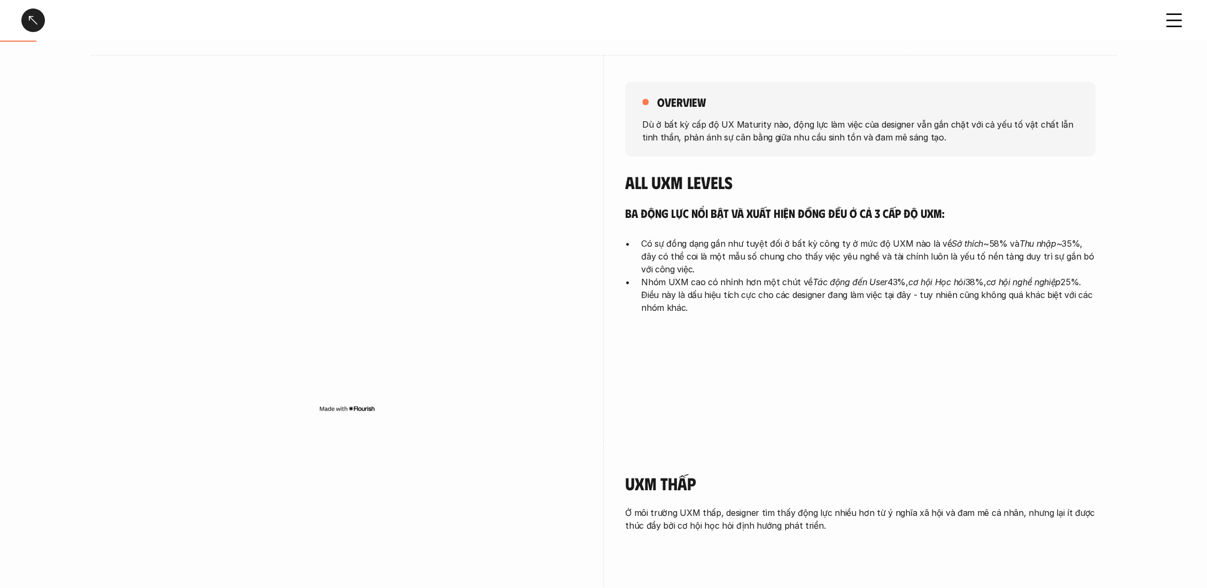
click at [658, 279] on p "Nhóm UXM cao có nhỉnh hơn một chút về Tác động đến User 43%, cơ hội Học hỏi 38%…" at bounding box center [868, 295] width 454 height 38
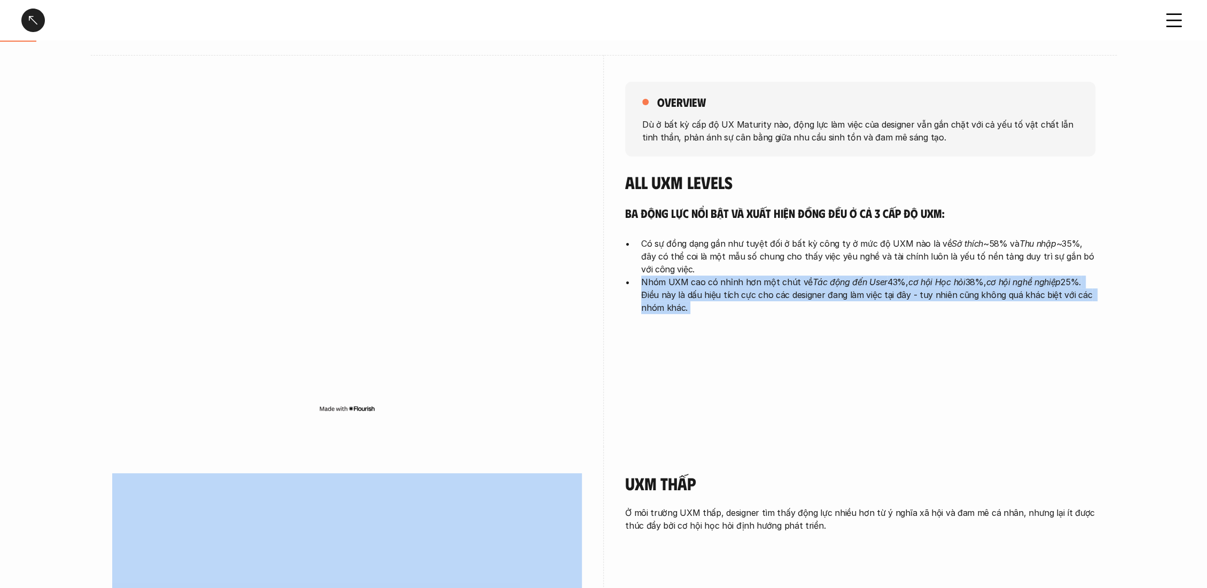
click at [658, 279] on p "Nhóm UXM cao có nhỉnh hơn một chút về Tác động đến User 43%, cơ hội Học hỏi 38%…" at bounding box center [868, 295] width 454 height 38
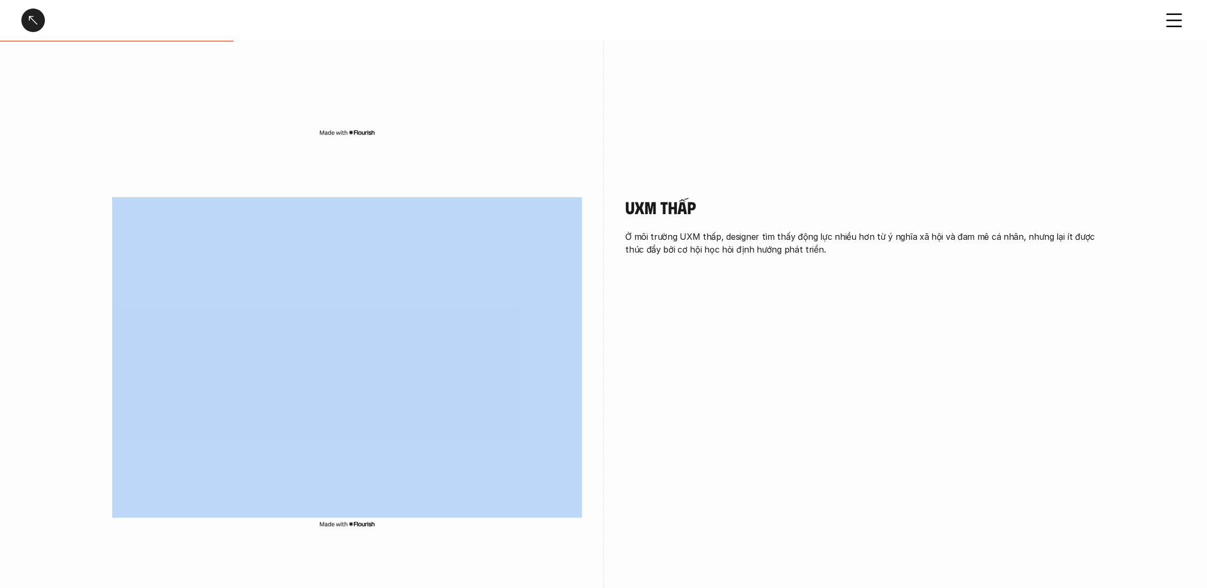
scroll to position [415, 0]
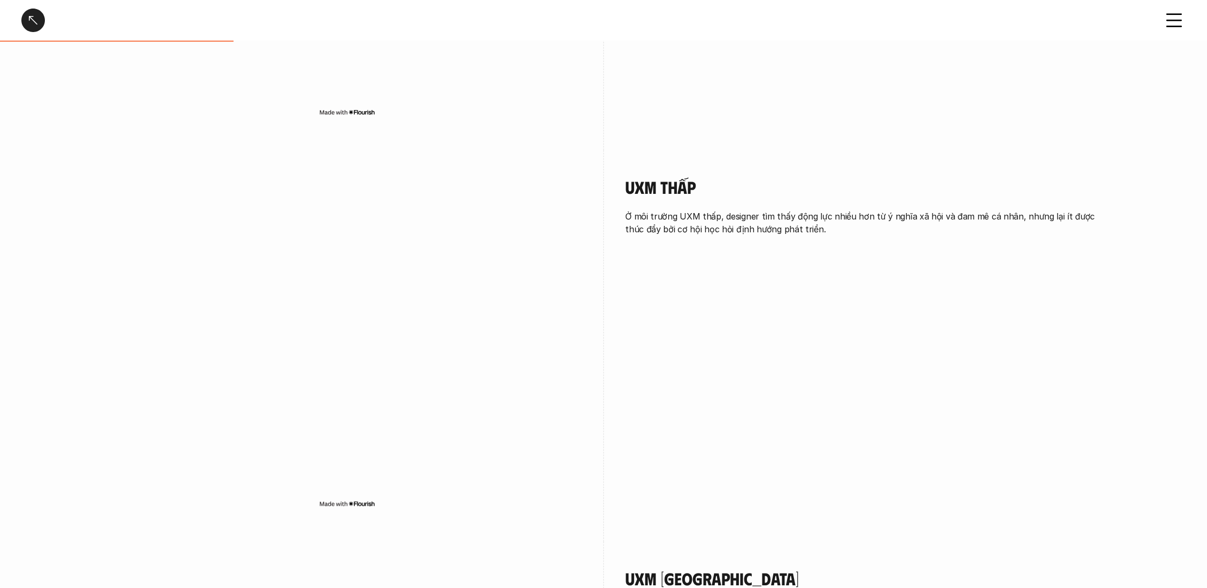
click at [671, 271] on div "UXM Thấp Ở môi trường UXM thấp, designer tìm thấy động lực nhiều hơn từ ý nghĩa…" at bounding box center [603, 346] width 983 height 392
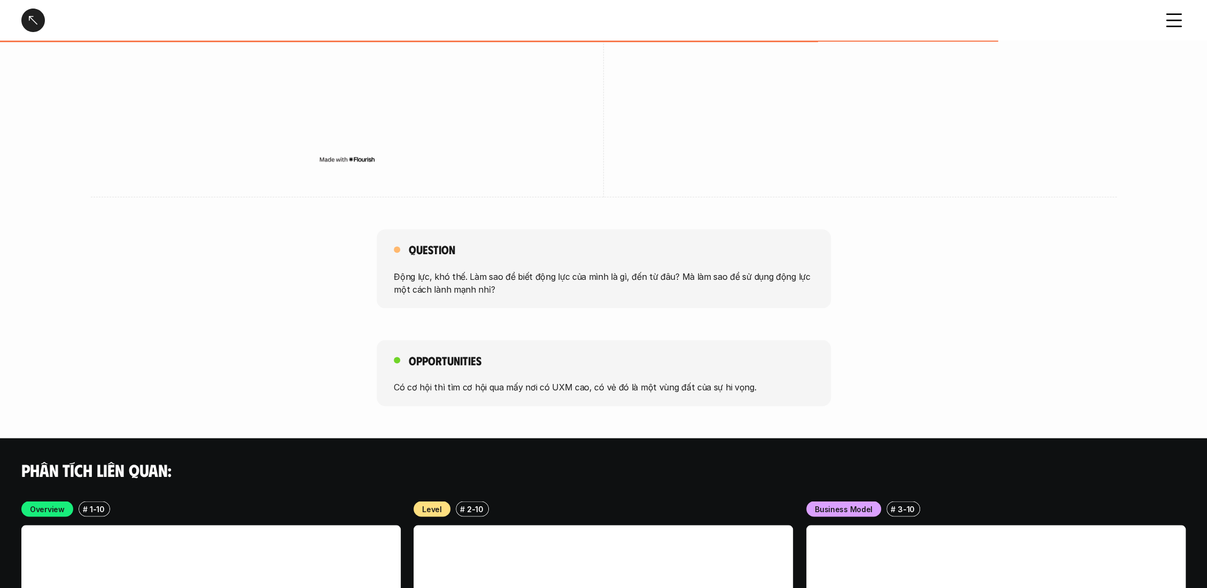
scroll to position [1662, 0]
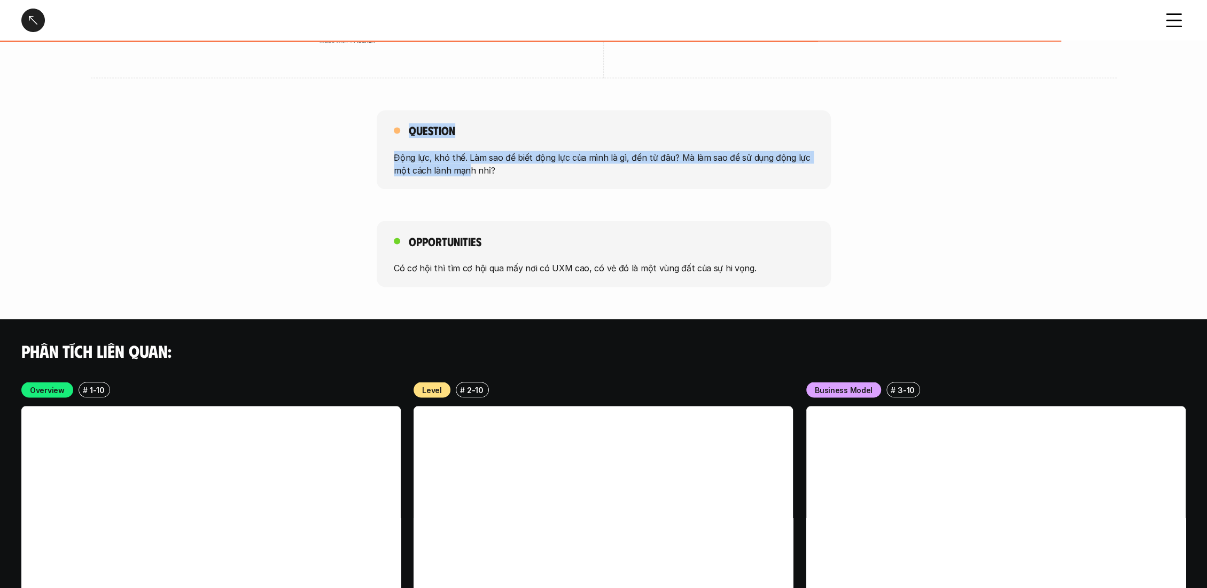
drag, startPoint x: 380, startPoint y: 134, endPoint x: 465, endPoint y: 191, distance: 102.7
click at [456, 164] on p "Động lực, khó thế. Làm sao để biết động lực của mình là gì, đến từ đâu? Mà làm …" at bounding box center [604, 163] width 420 height 26
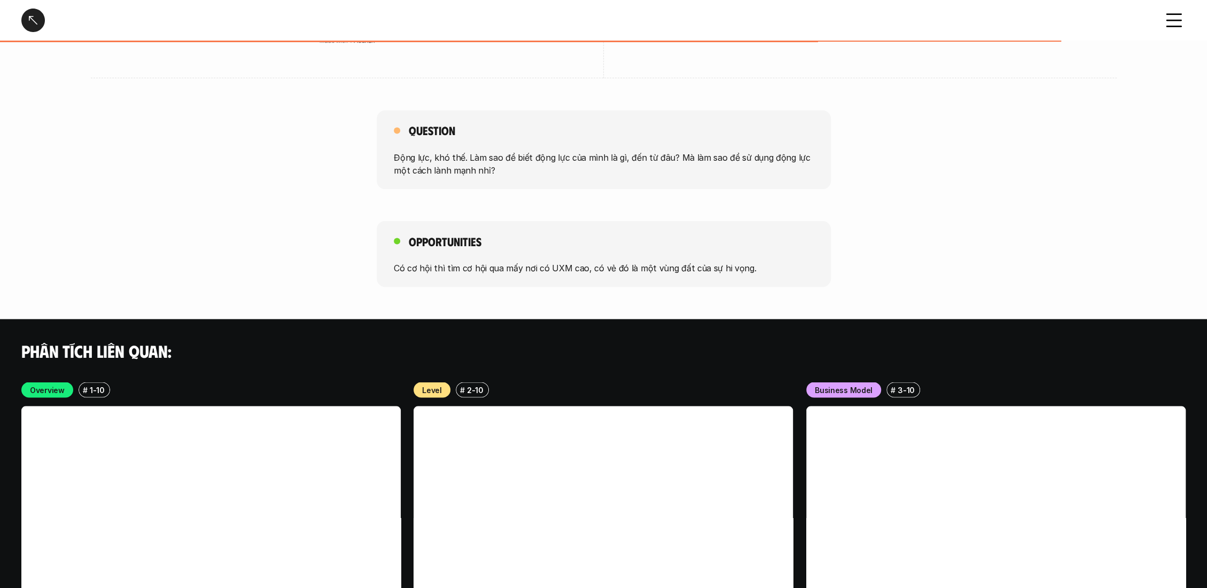
click at [386, 184] on div "Question Động lực, khó thế. Làm sao để biết động lực của mình là gì, đến từ đâu…" at bounding box center [604, 149] width 454 height 79
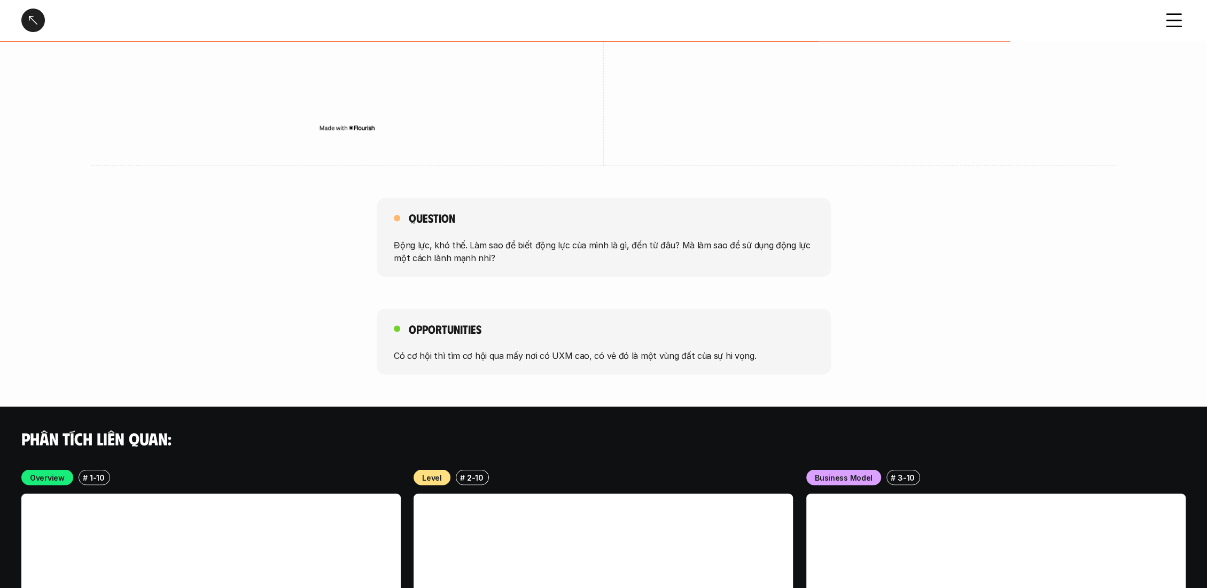
scroll to position [1288, 0]
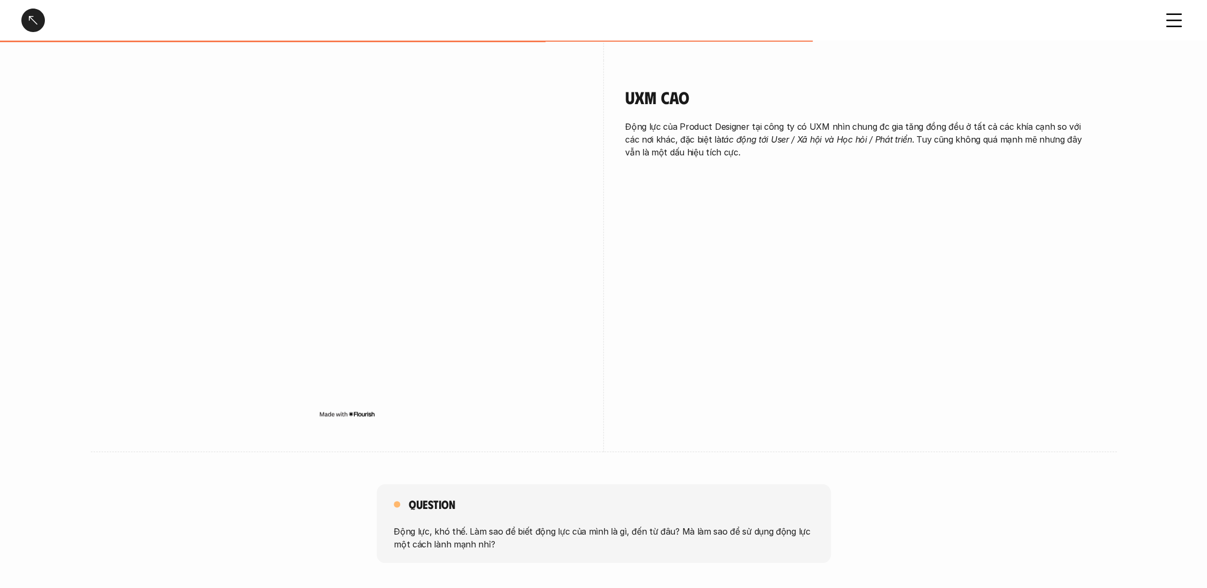
click at [31, 20] on div at bounding box center [33, 21] width 24 height 24
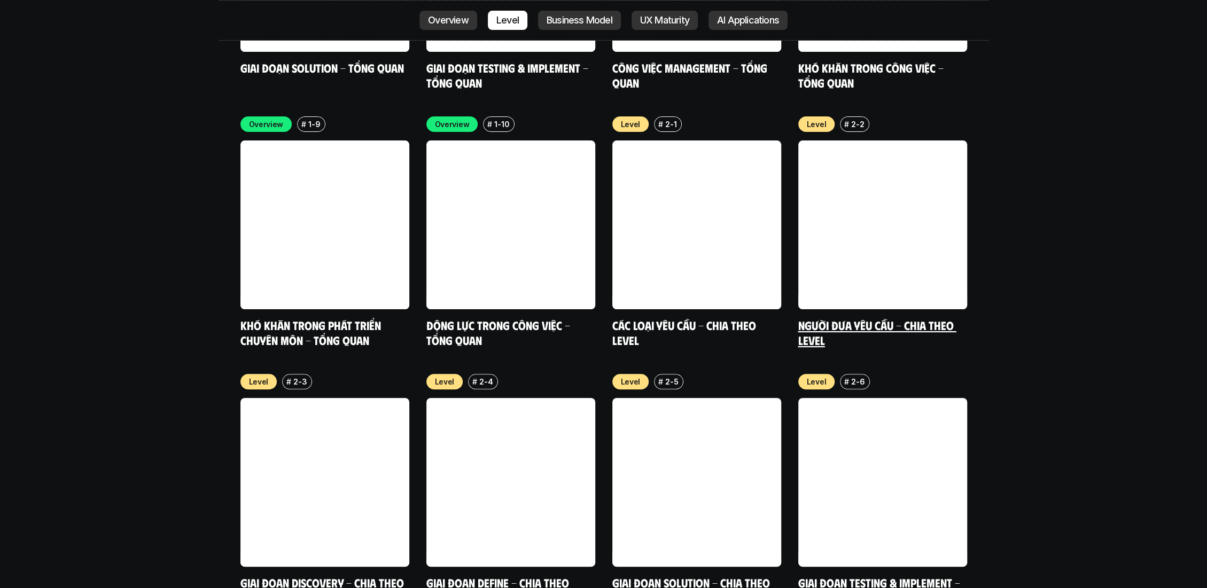
scroll to position [3808, 0]
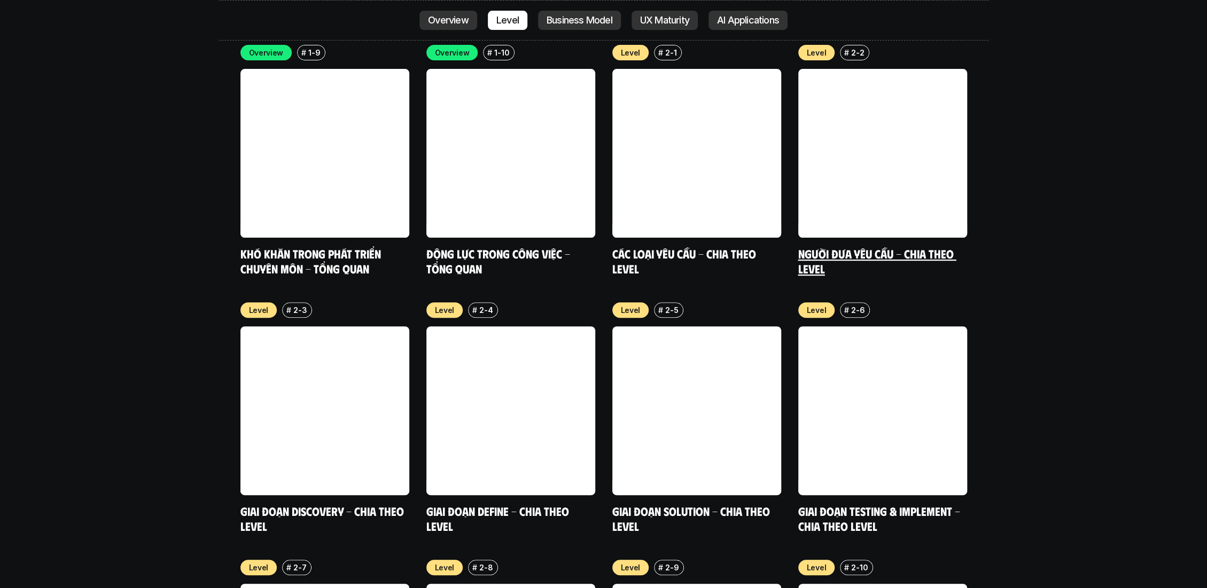
click at [836, 246] on h5 "Người đưa yêu cầu - Chia theo Level" at bounding box center [882, 260] width 169 height 29
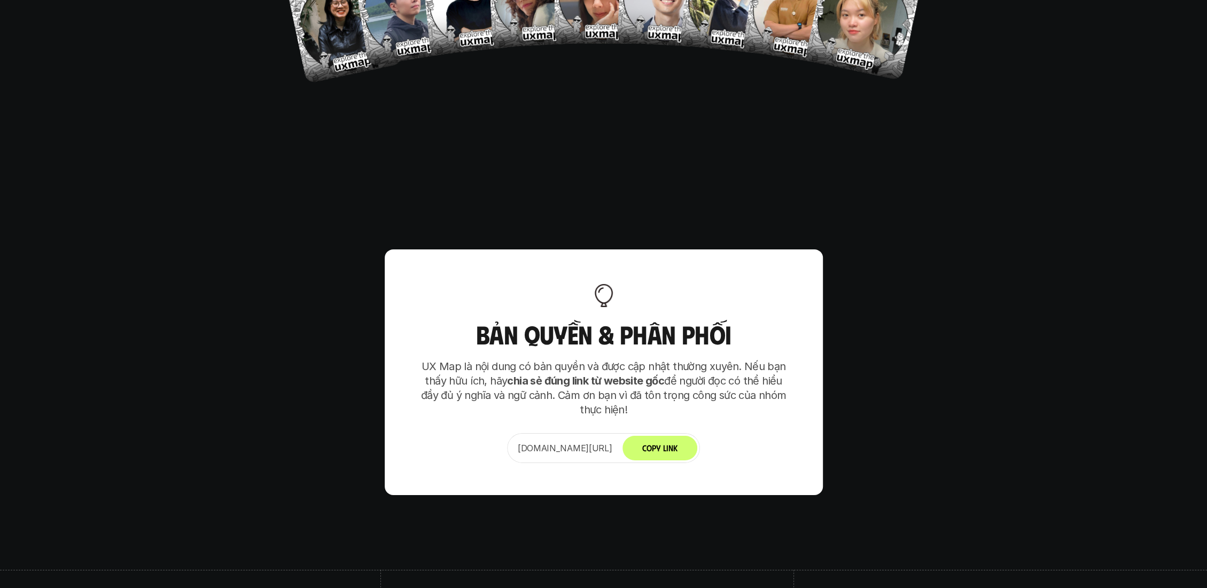
scroll to position [6598, 0]
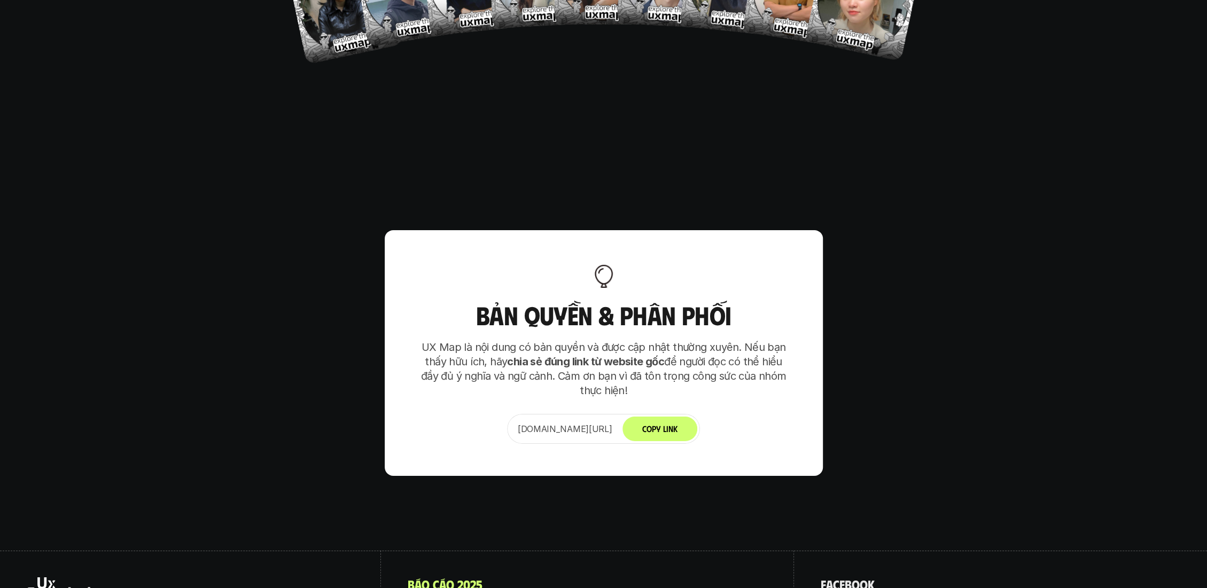
click at [585, 407] on div "Bản quyền & Phân phối UX Map là nội dung có bản quyền và được cập nhật thường x…" at bounding box center [604, 353] width 438 height 246
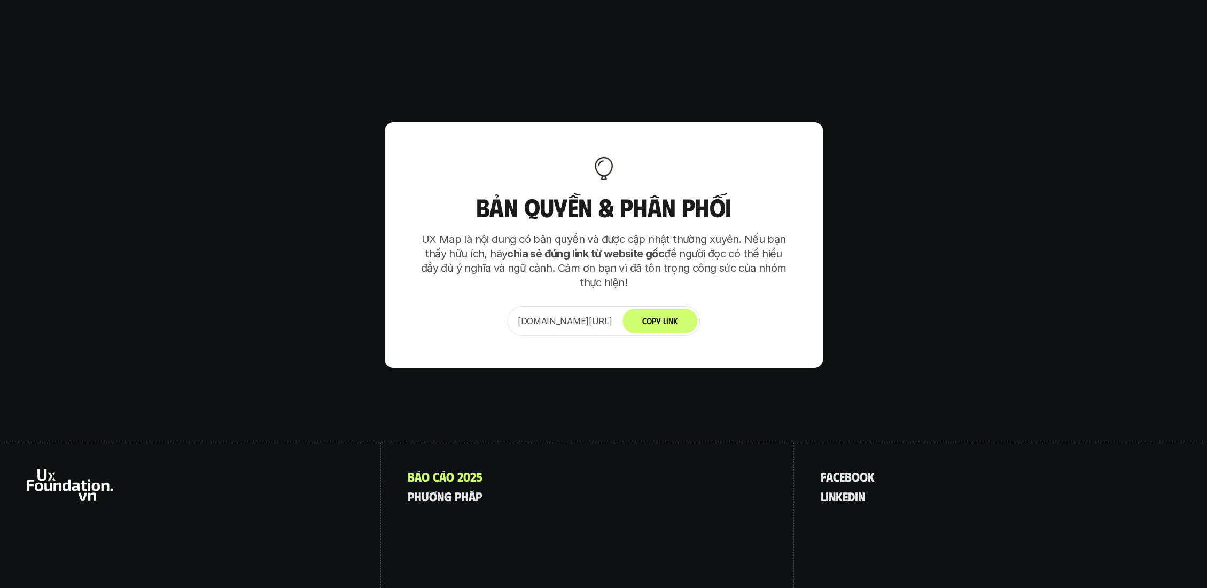
scroll to position [6710, 0]
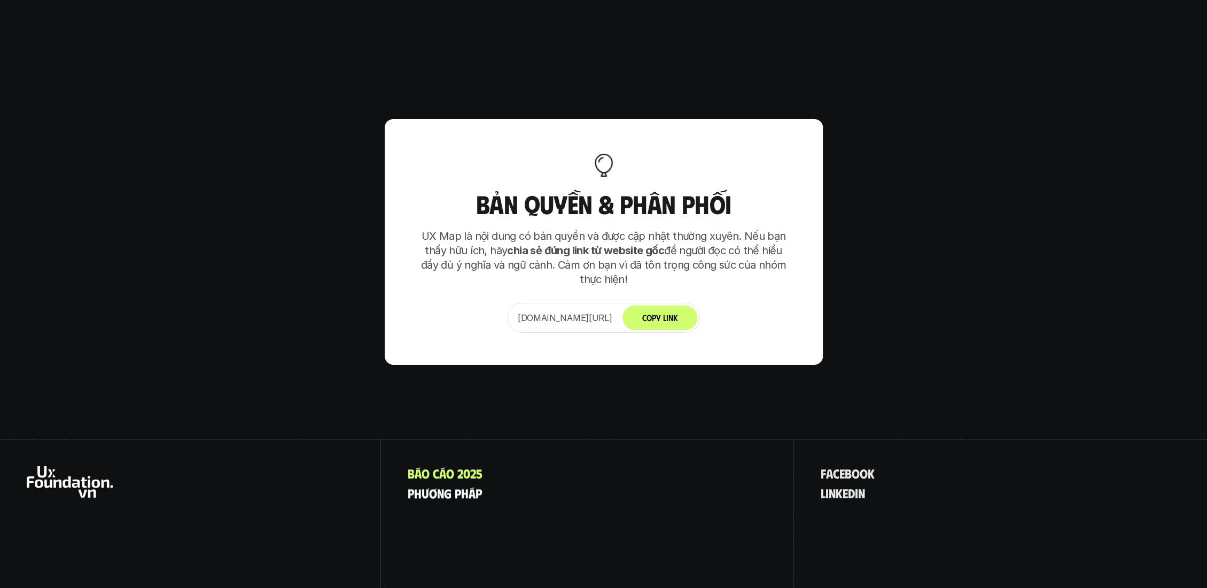
click at [444, 486] on p "p h ư ơ n g p h á p" at bounding box center [445, 493] width 74 height 14
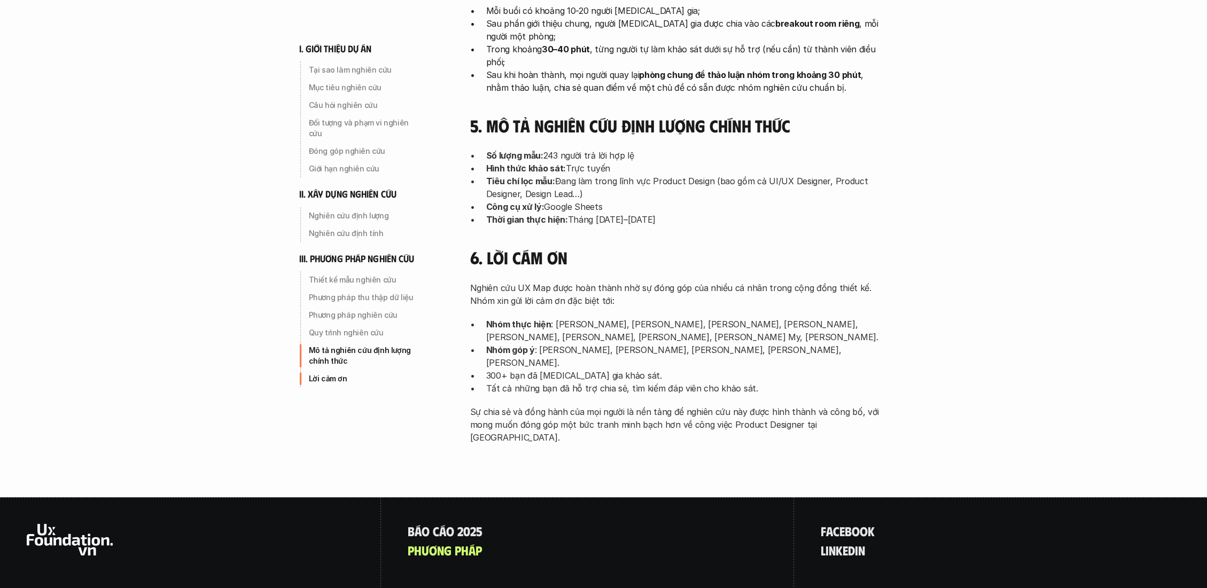
scroll to position [3345, 0]
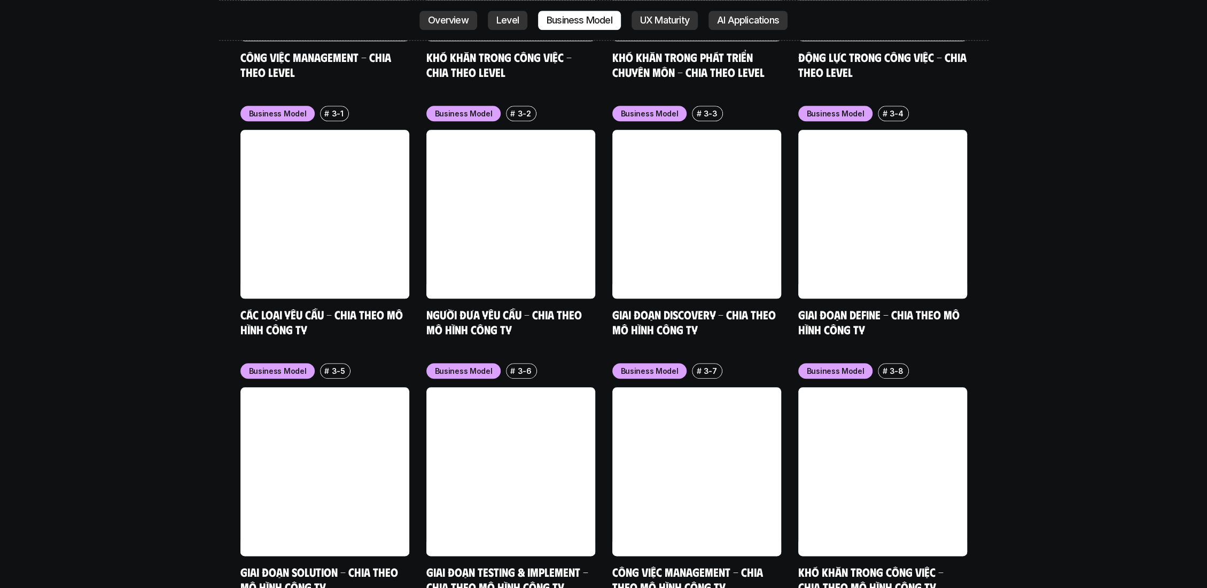
scroll to position [4520, 0]
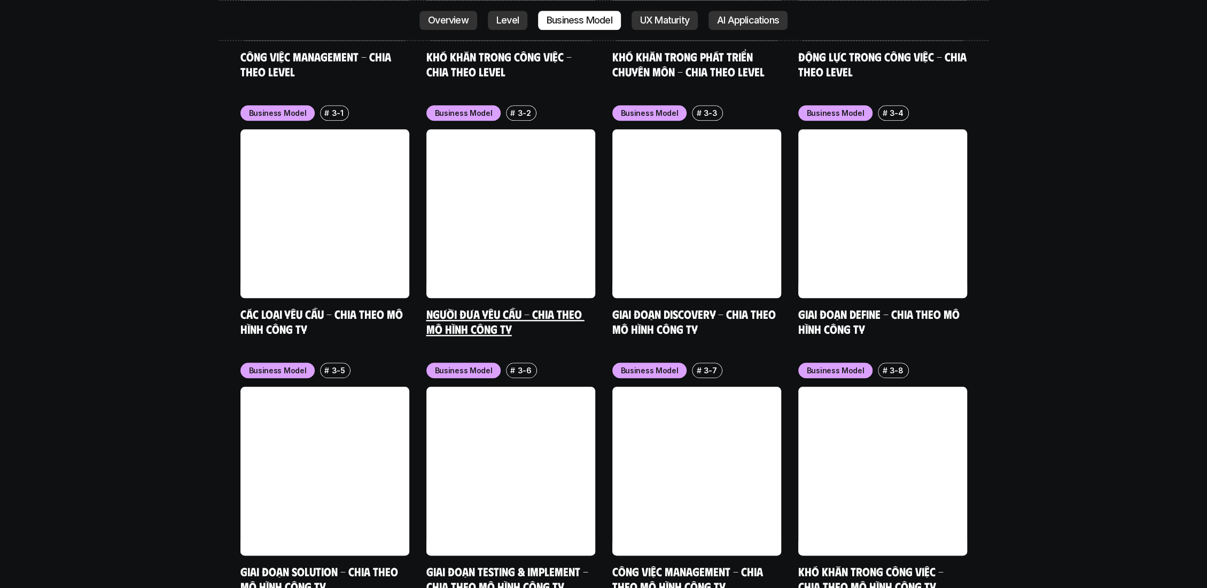
click at [460, 307] on link "Người đưa yêu cầu - Chia theo mô hình công ty" at bounding box center [505, 321] width 158 height 29
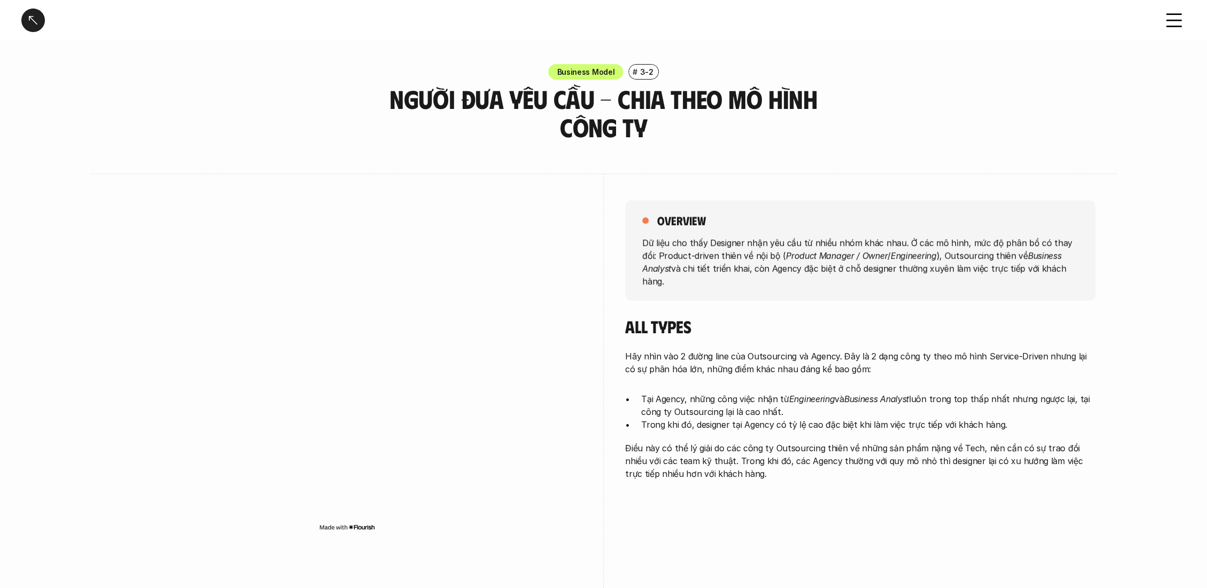
click at [667, 281] on div "overview Dữ liệu cho thấy Designer nhận yêu cầu từ nhiều nhóm khác nhau. Ở các …" at bounding box center [860, 250] width 470 height 100
